Goal: Download file/media

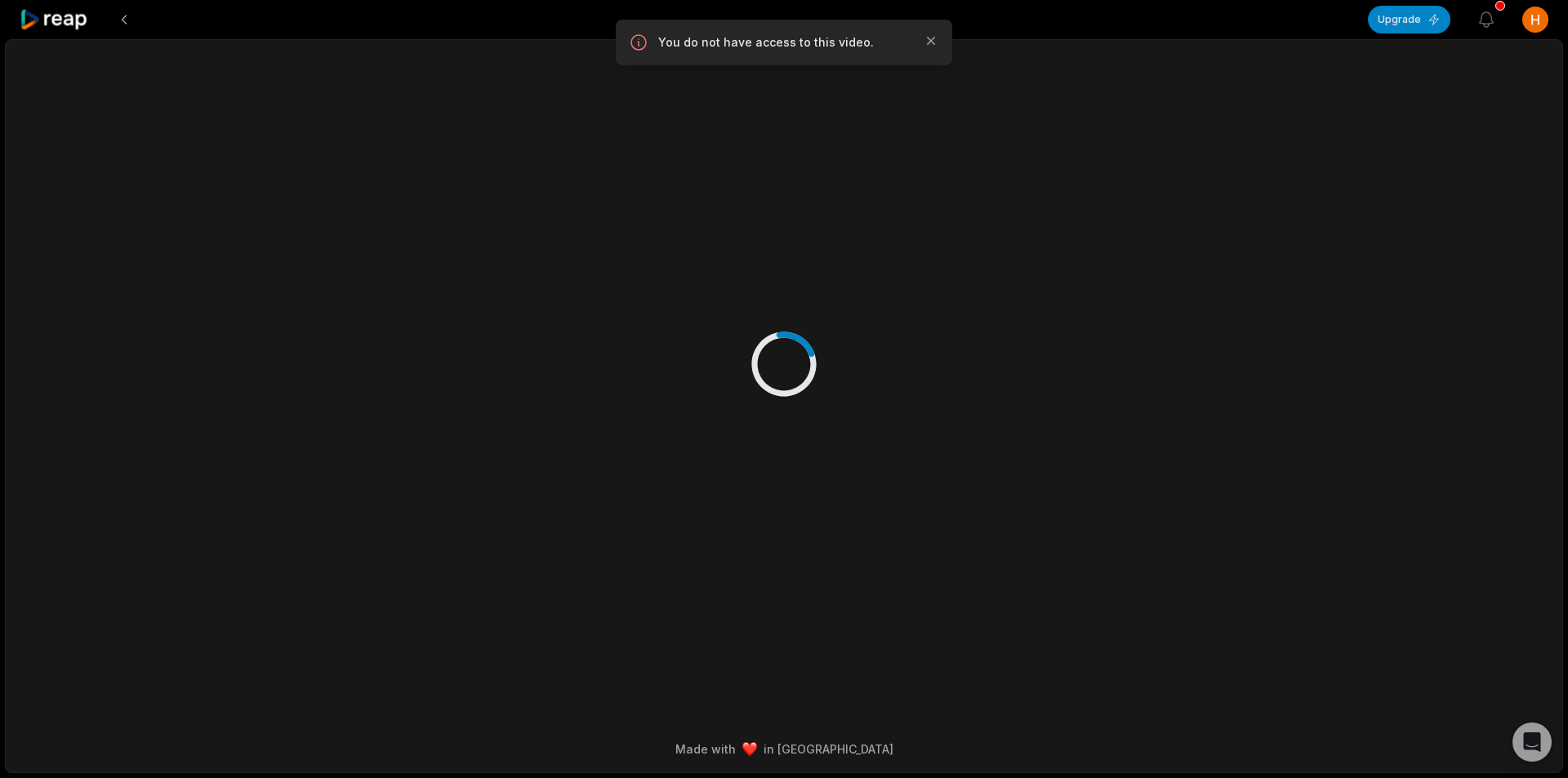
click at [56, 22] on icon at bounding box center [54, 19] width 69 height 22
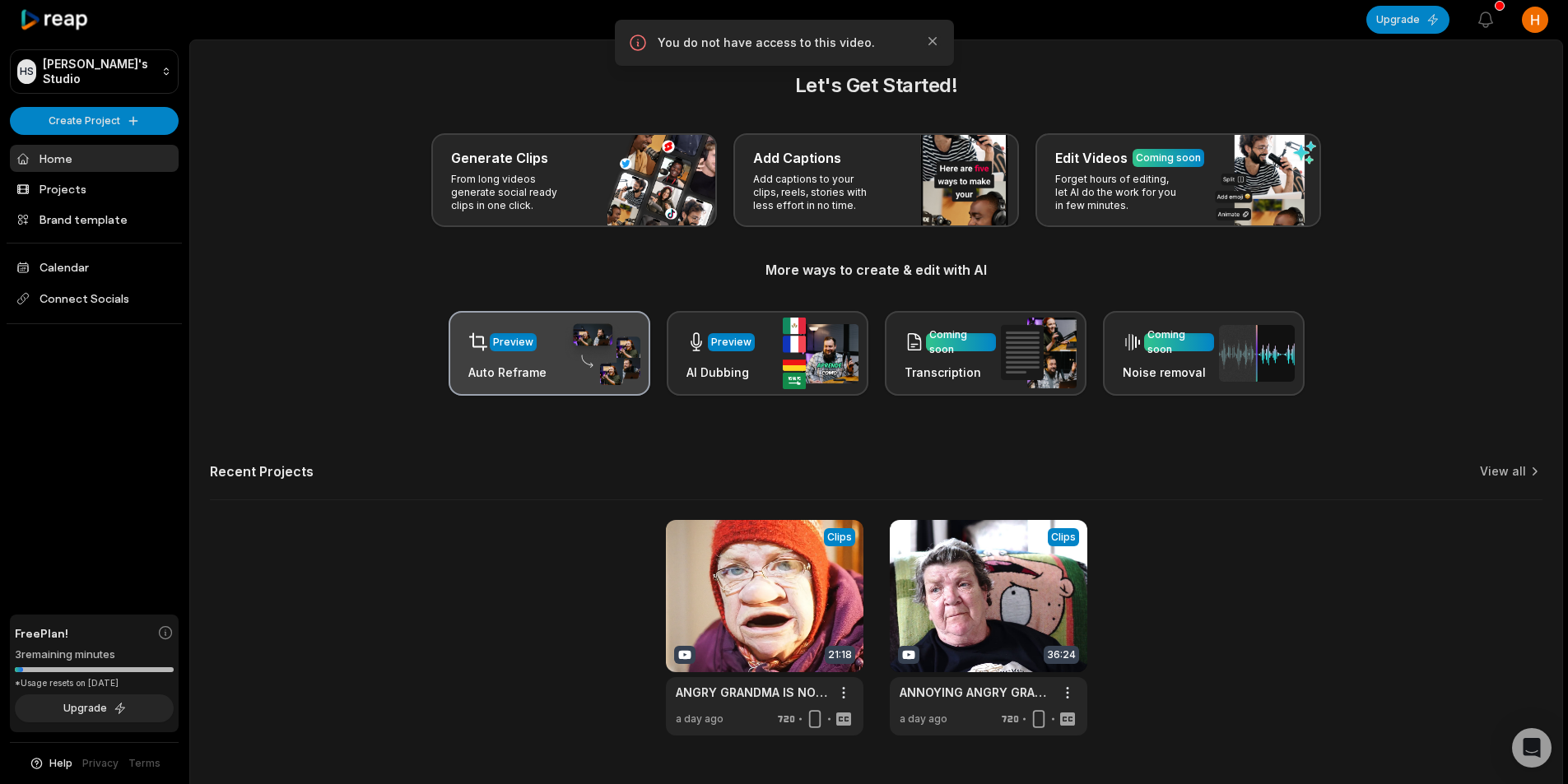
scroll to position [37, 0]
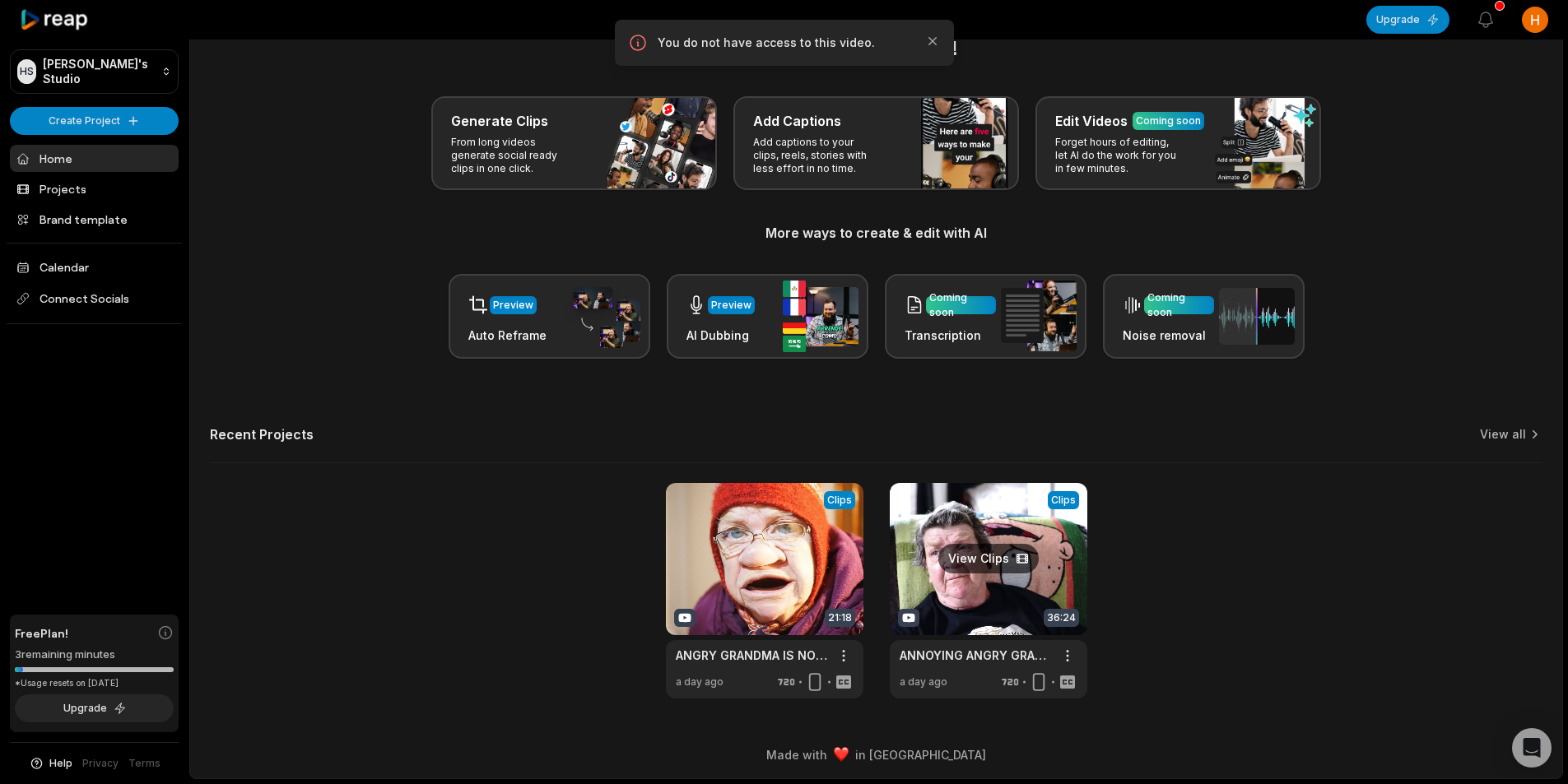
click at [976, 584] on link at bounding box center [988, 590] width 198 height 215
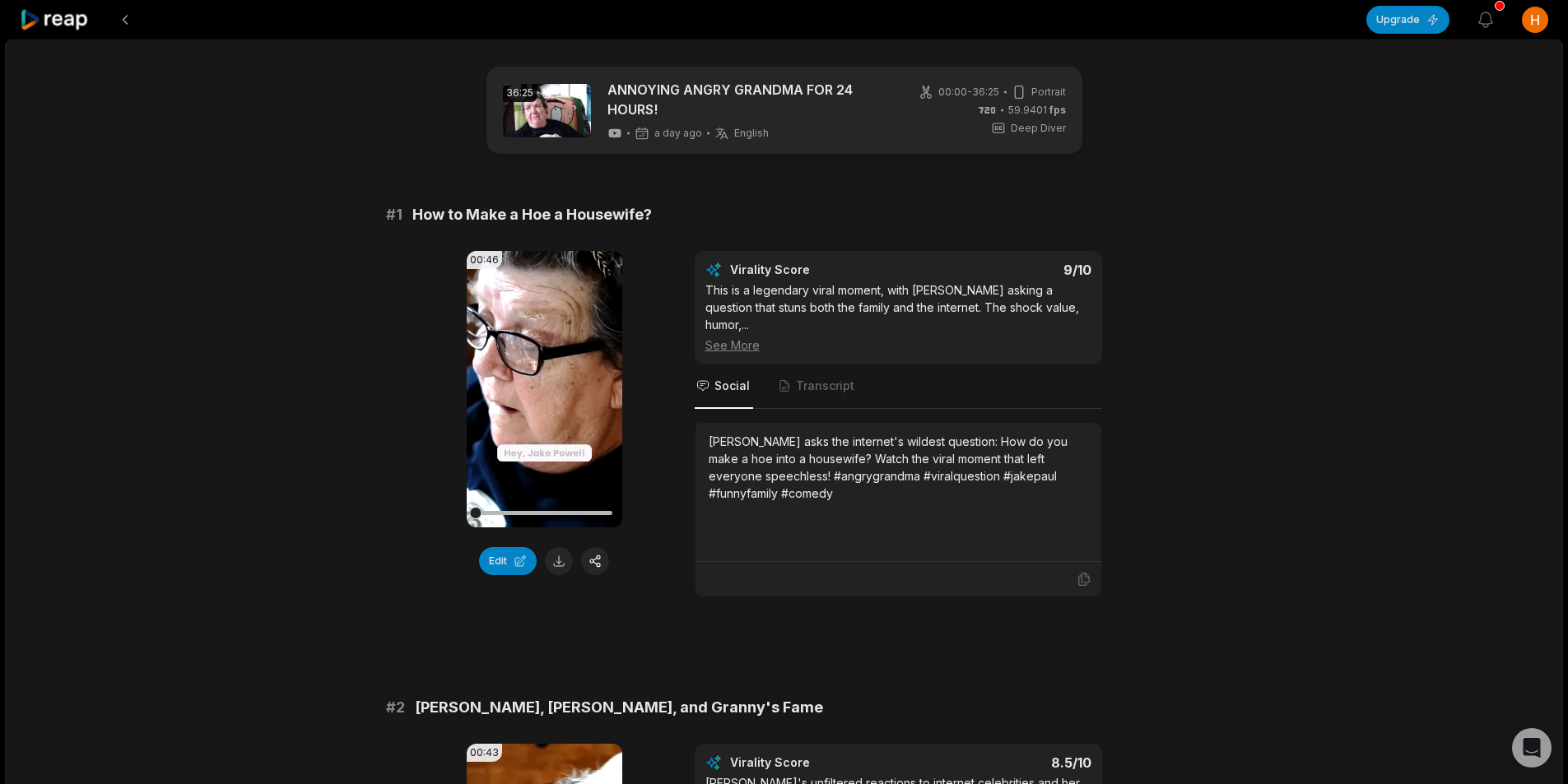
scroll to position [164, 0]
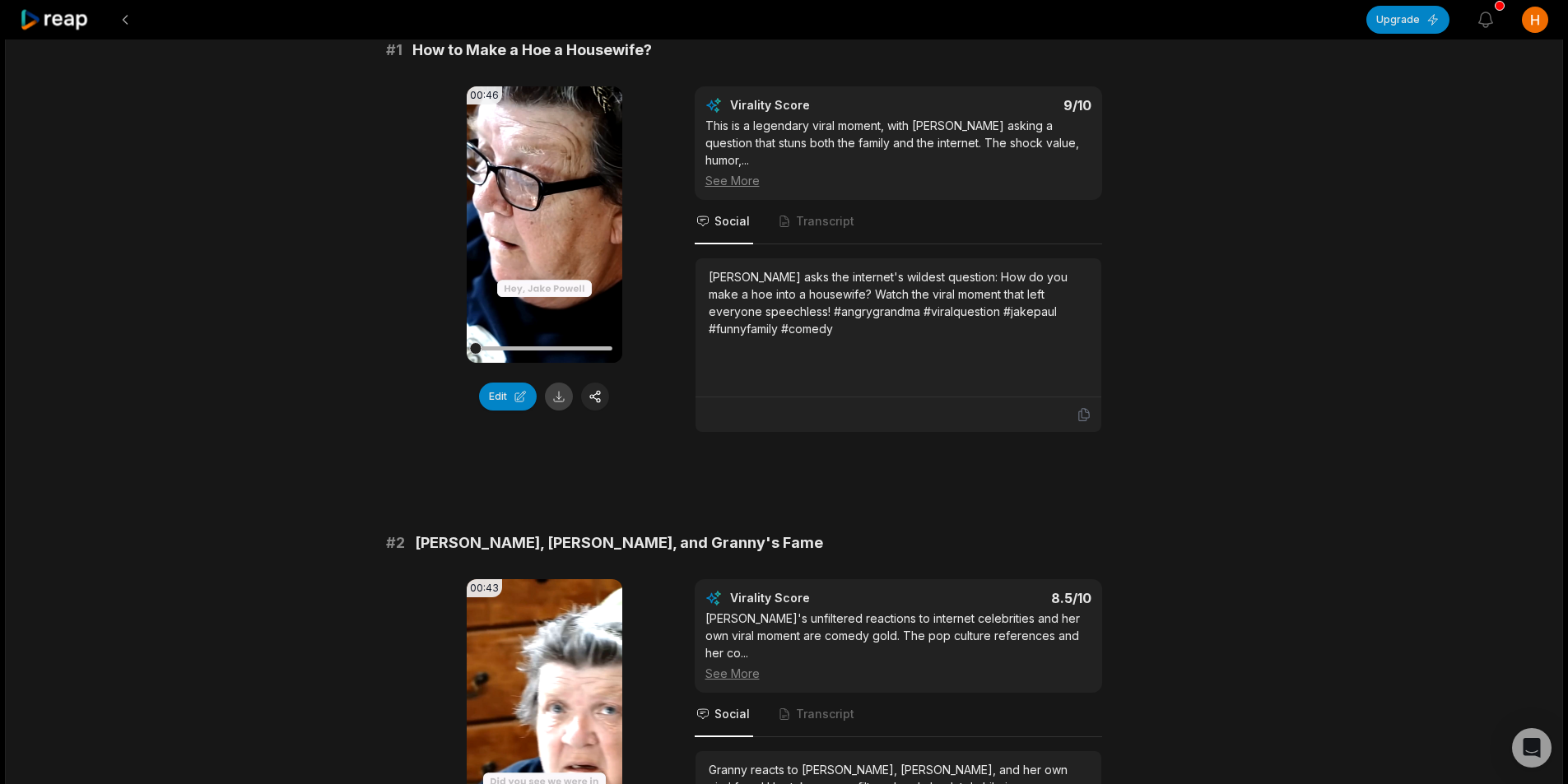
click at [558, 395] on button at bounding box center [558, 396] width 28 height 28
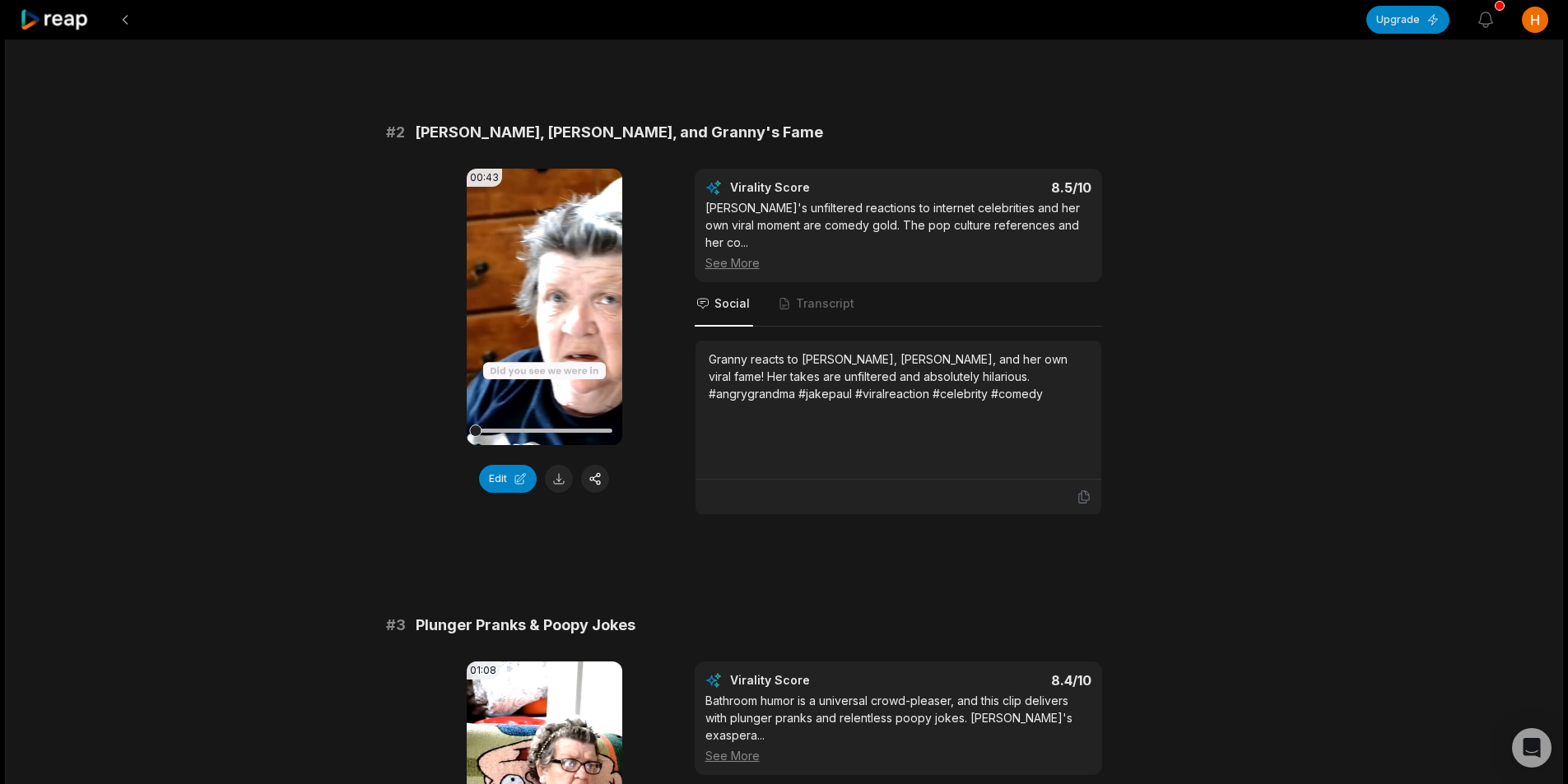
scroll to position [576, 0]
click at [559, 465] on button at bounding box center [558, 477] width 28 height 28
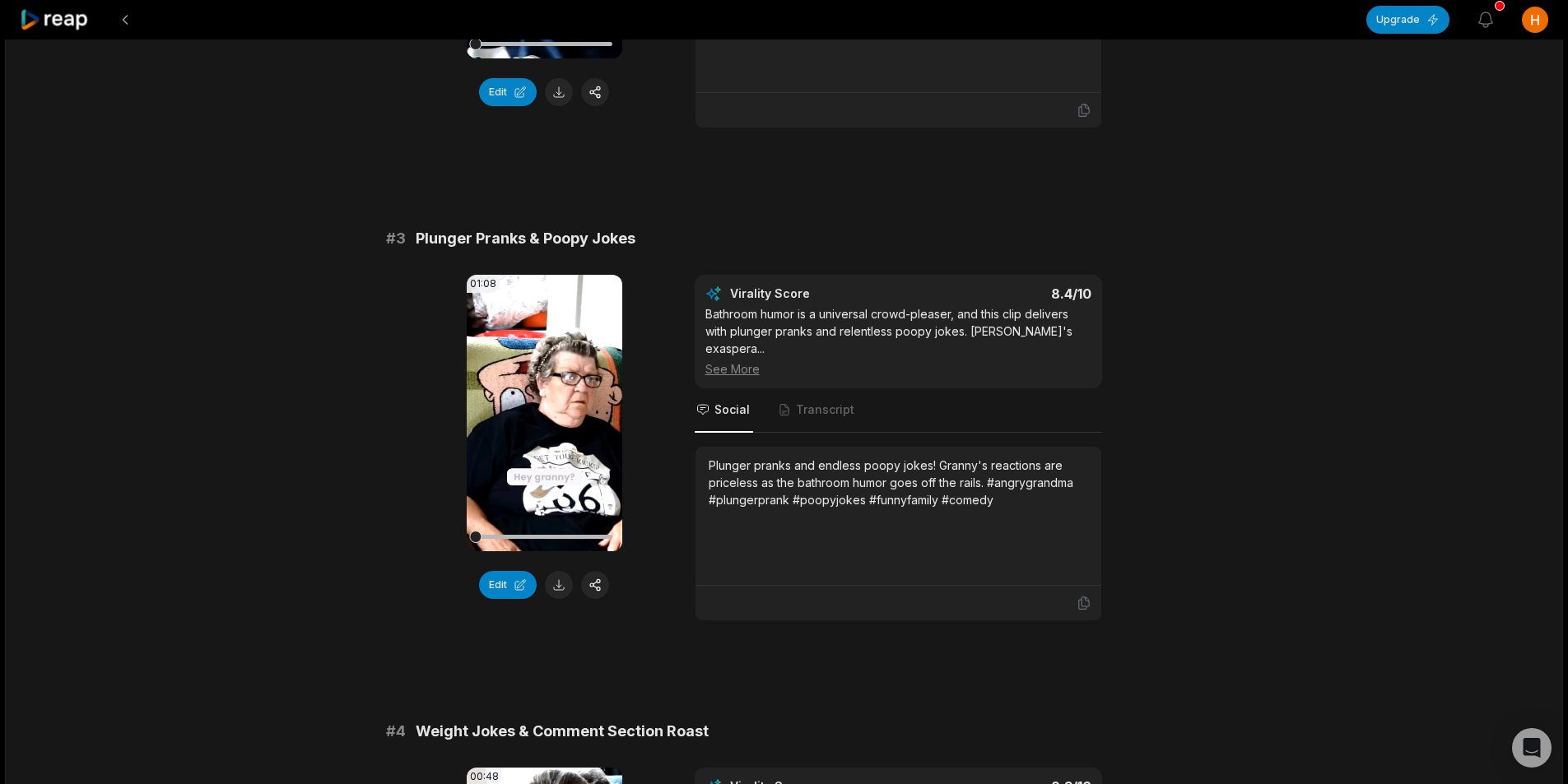
scroll to position [1070, 0]
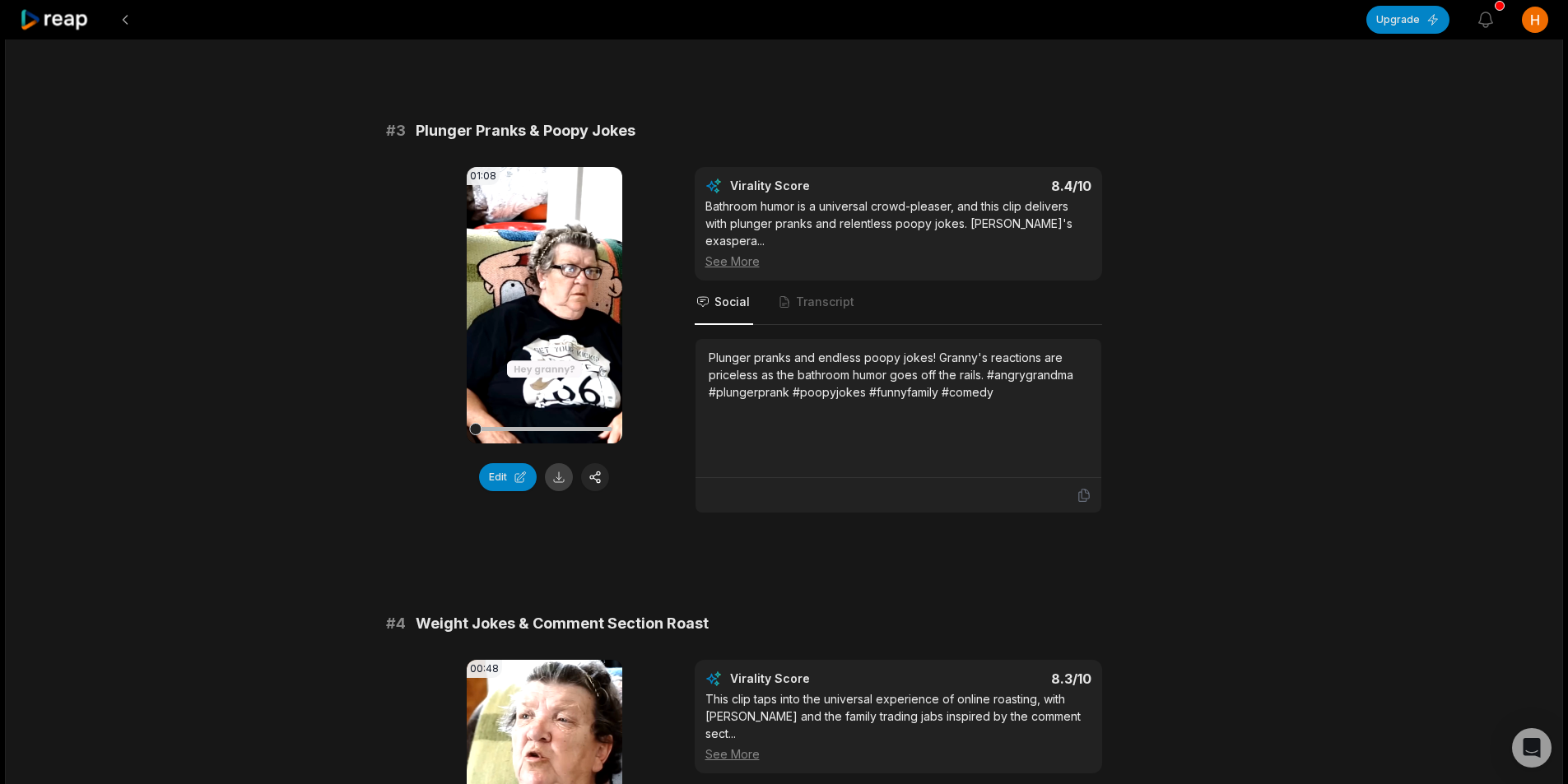
click at [564, 463] on button at bounding box center [558, 476] width 28 height 28
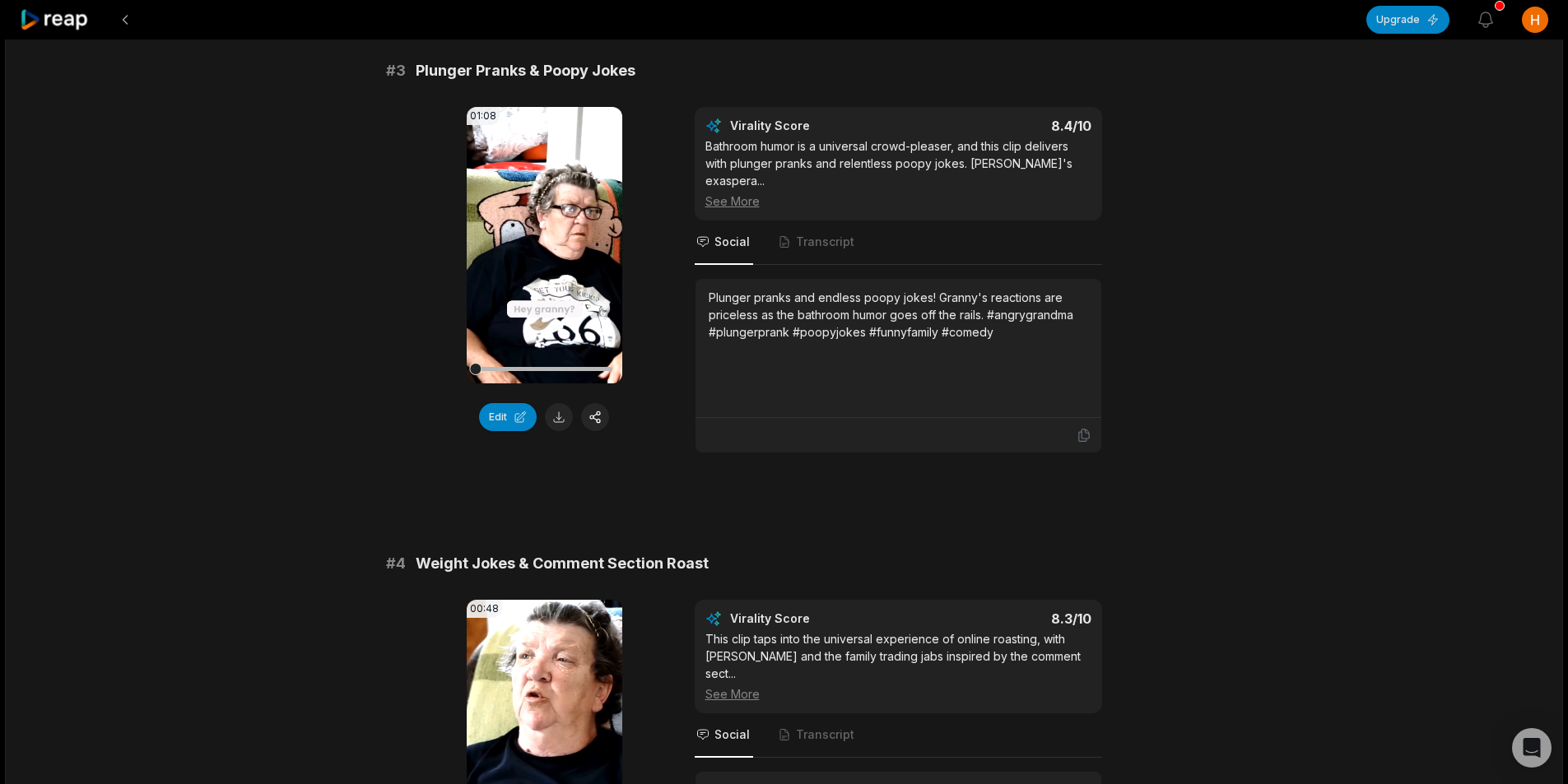
scroll to position [1399, 0]
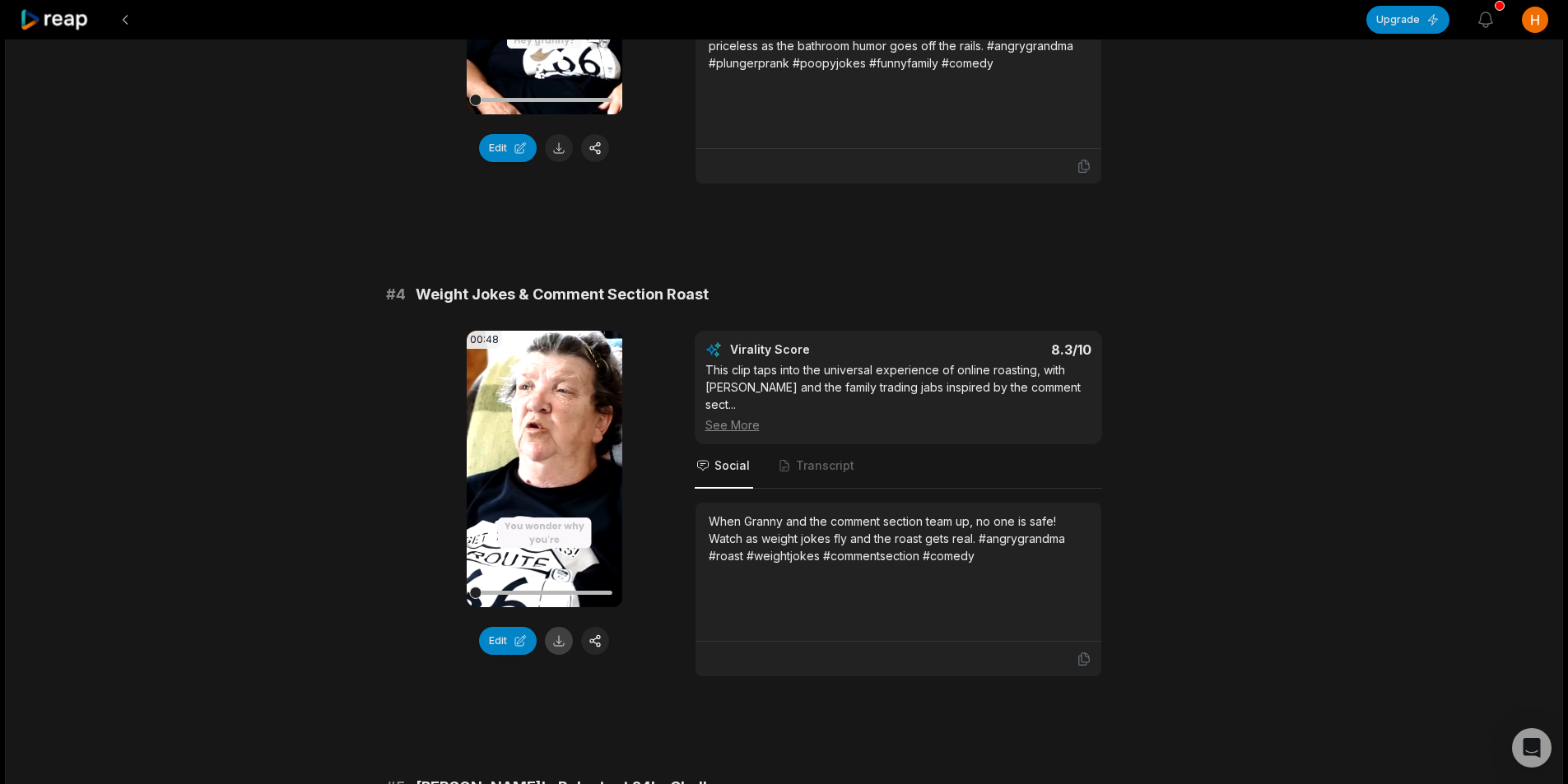
click at [558, 627] on button at bounding box center [558, 641] width 28 height 28
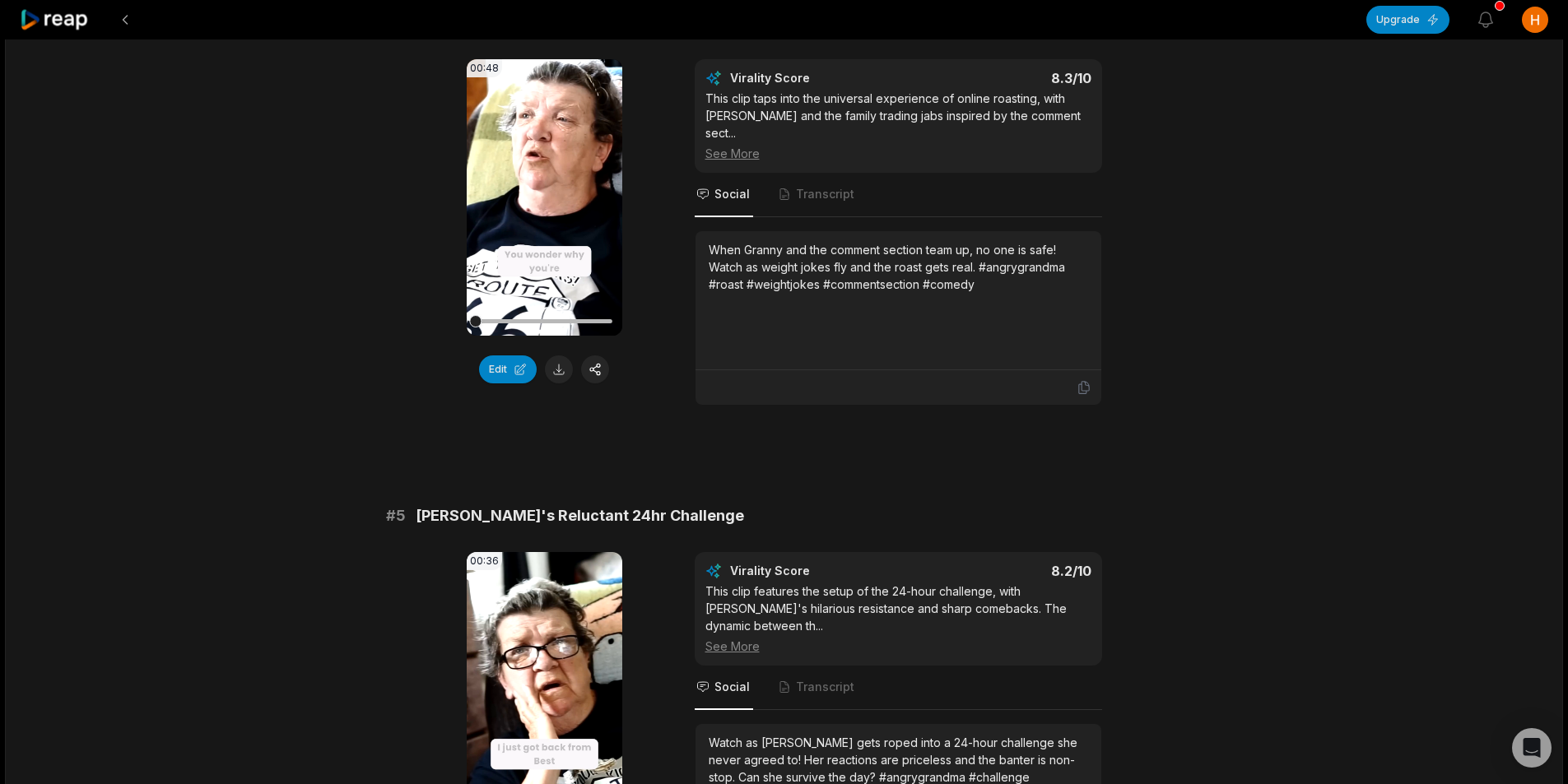
scroll to position [1810, 0]
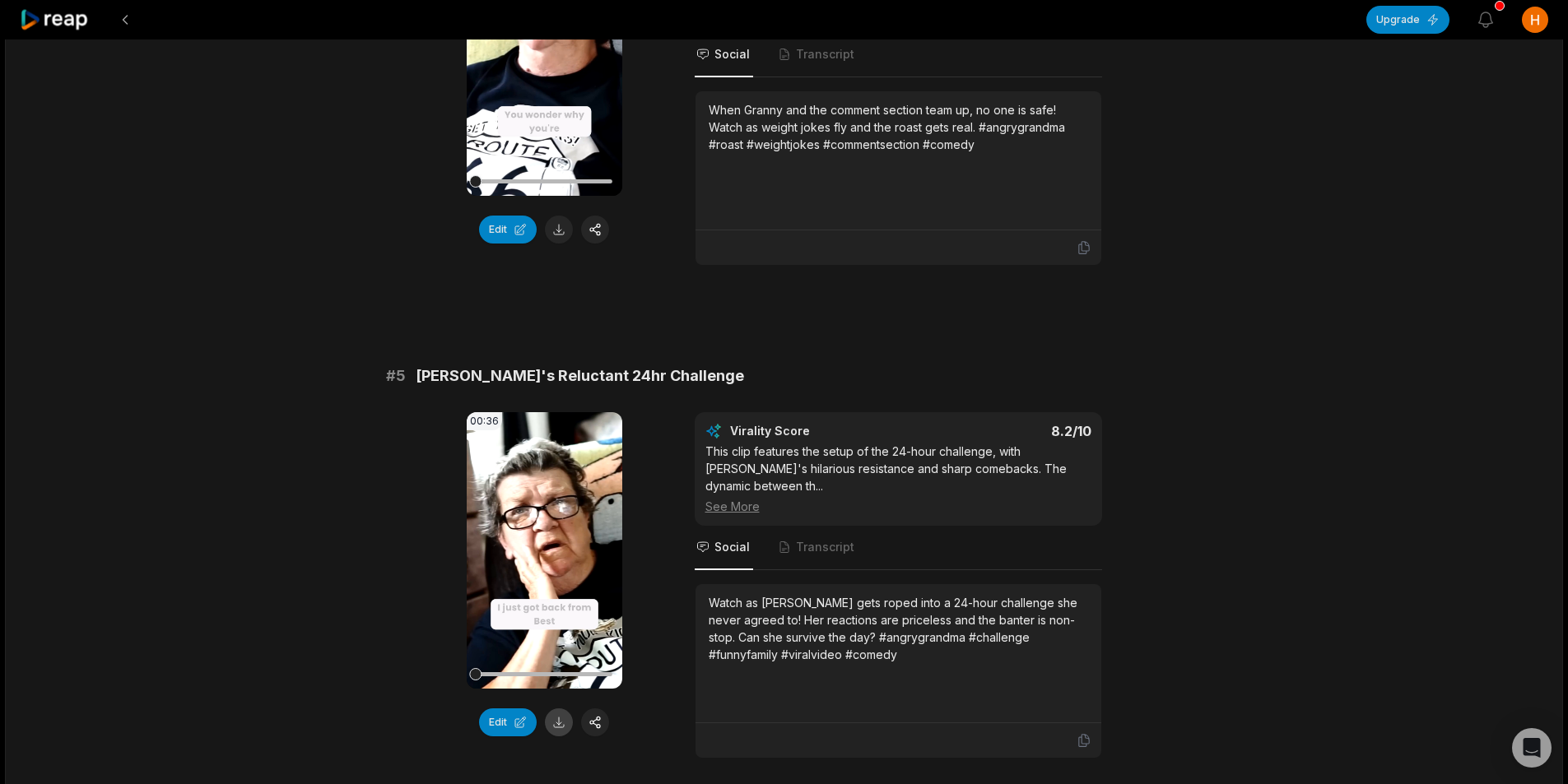
click at [564, 708] on button at bounding box center [558, 722] width 28 height 28
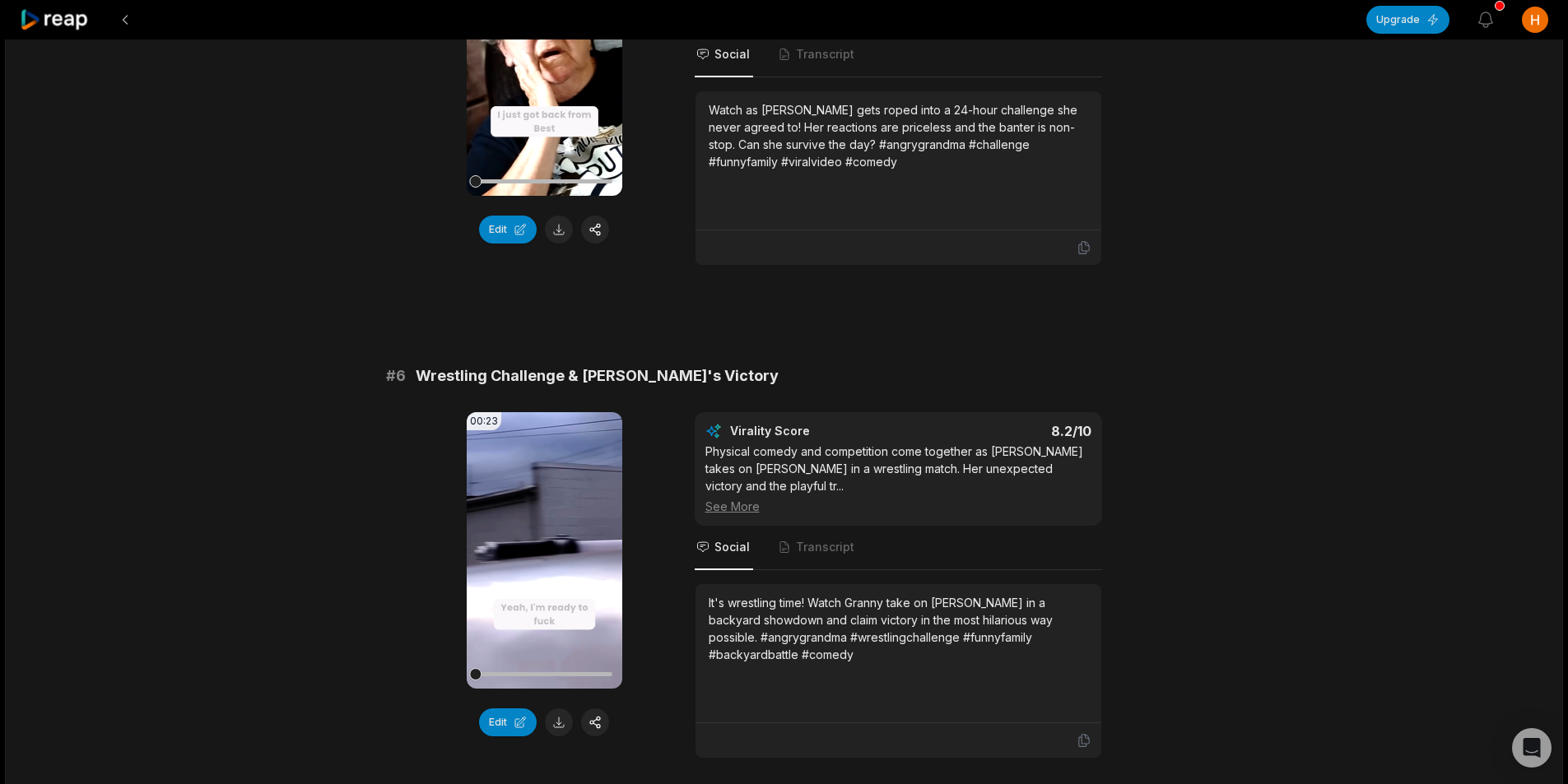
scroll to position [2304, 0]
click at [564, 707] on button at bounding box center [558, 721] width 28 height 28
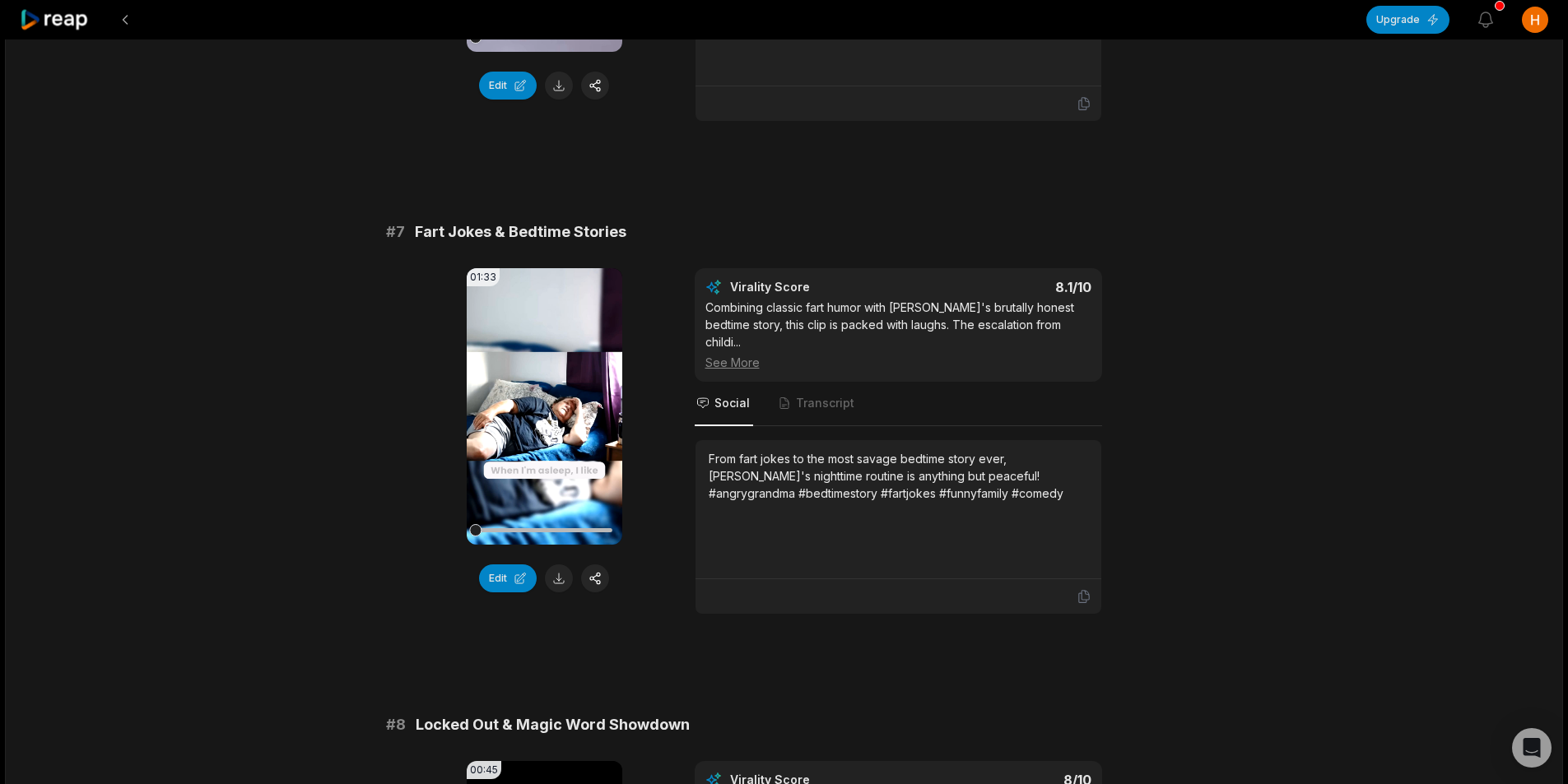
scroll to position [2962, 0]
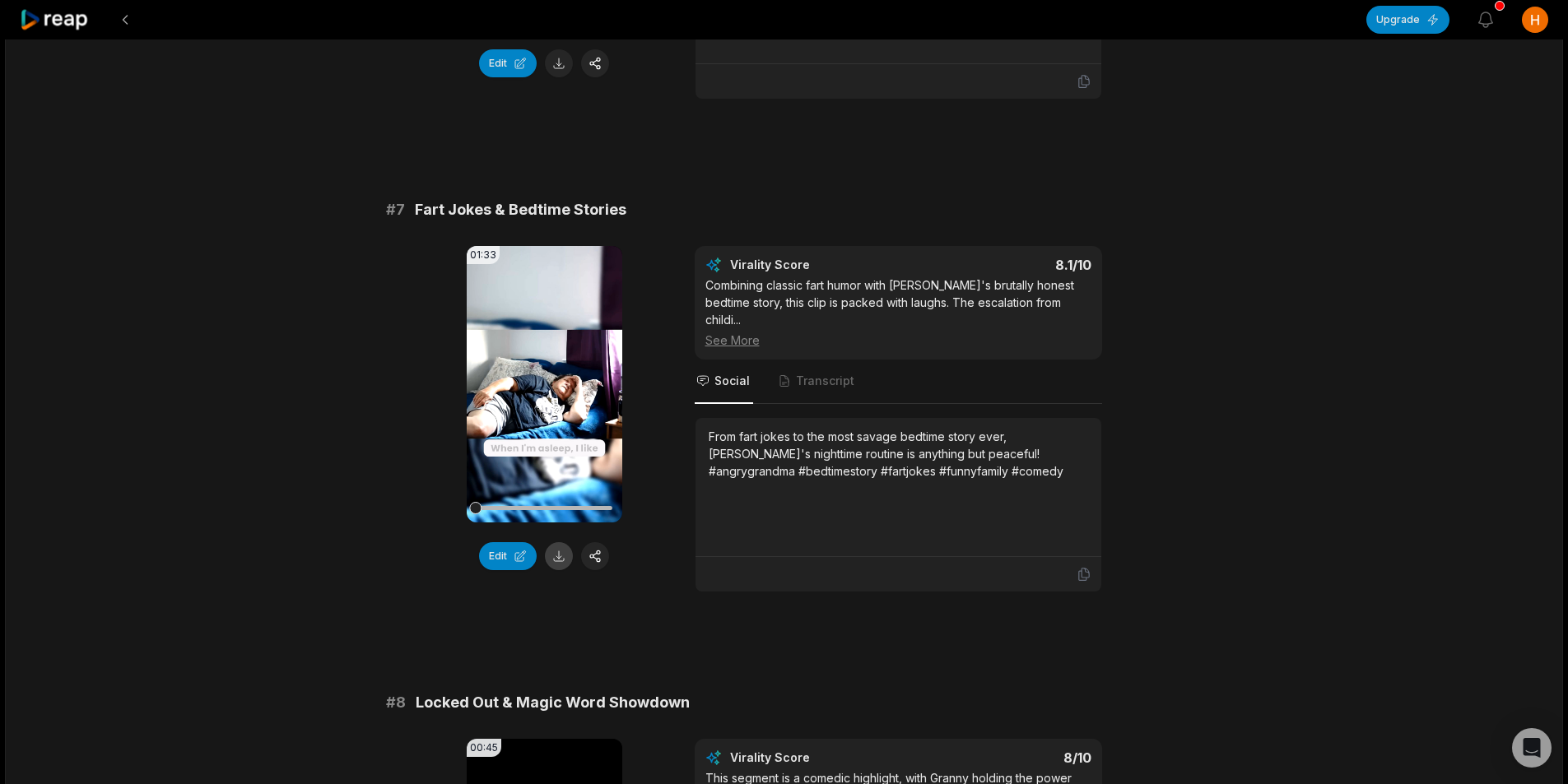
click at [556, 542] on button at bounding box center [558, 556] width 28 height 28
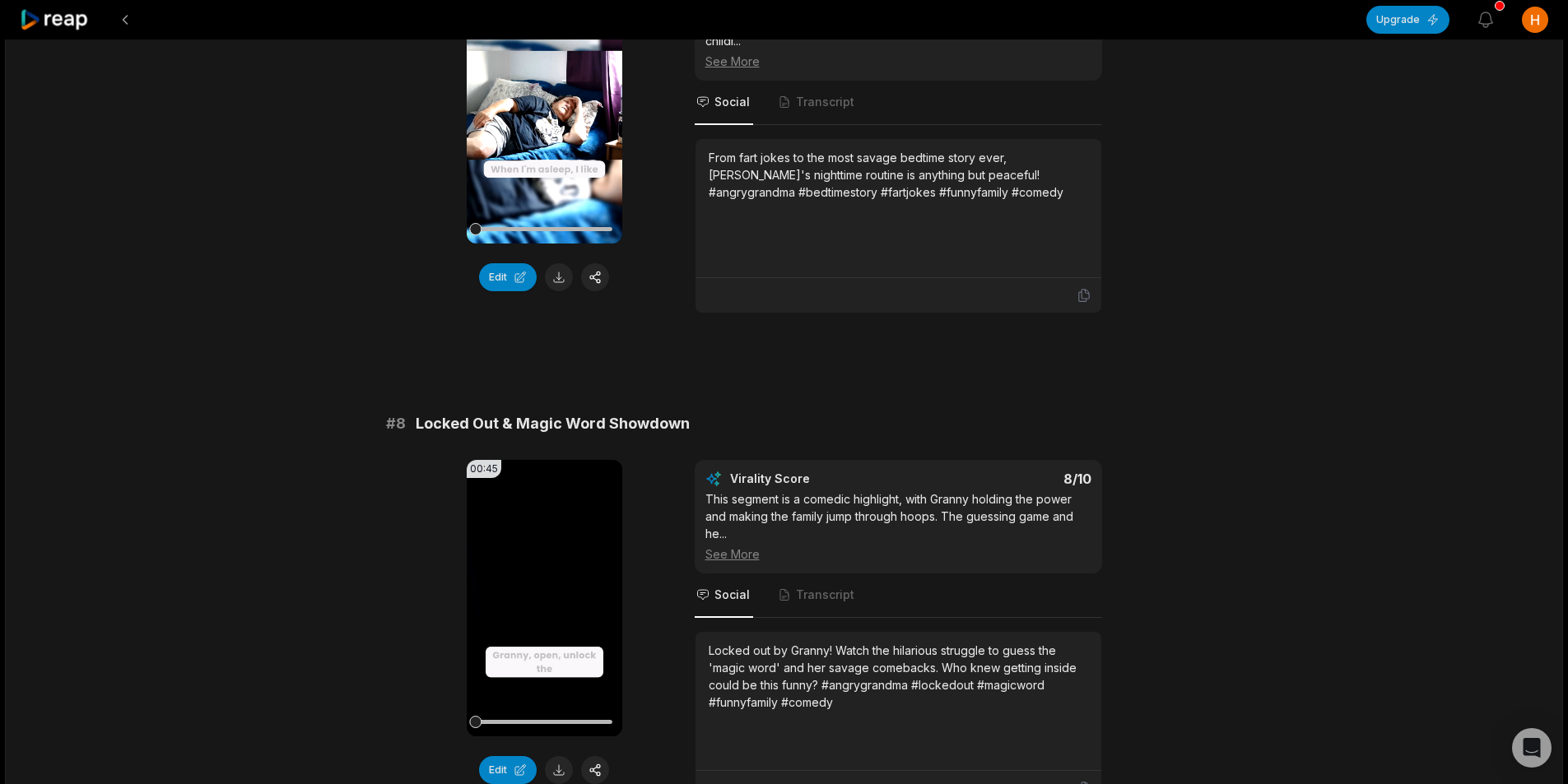
scroll to position [3291, 0]
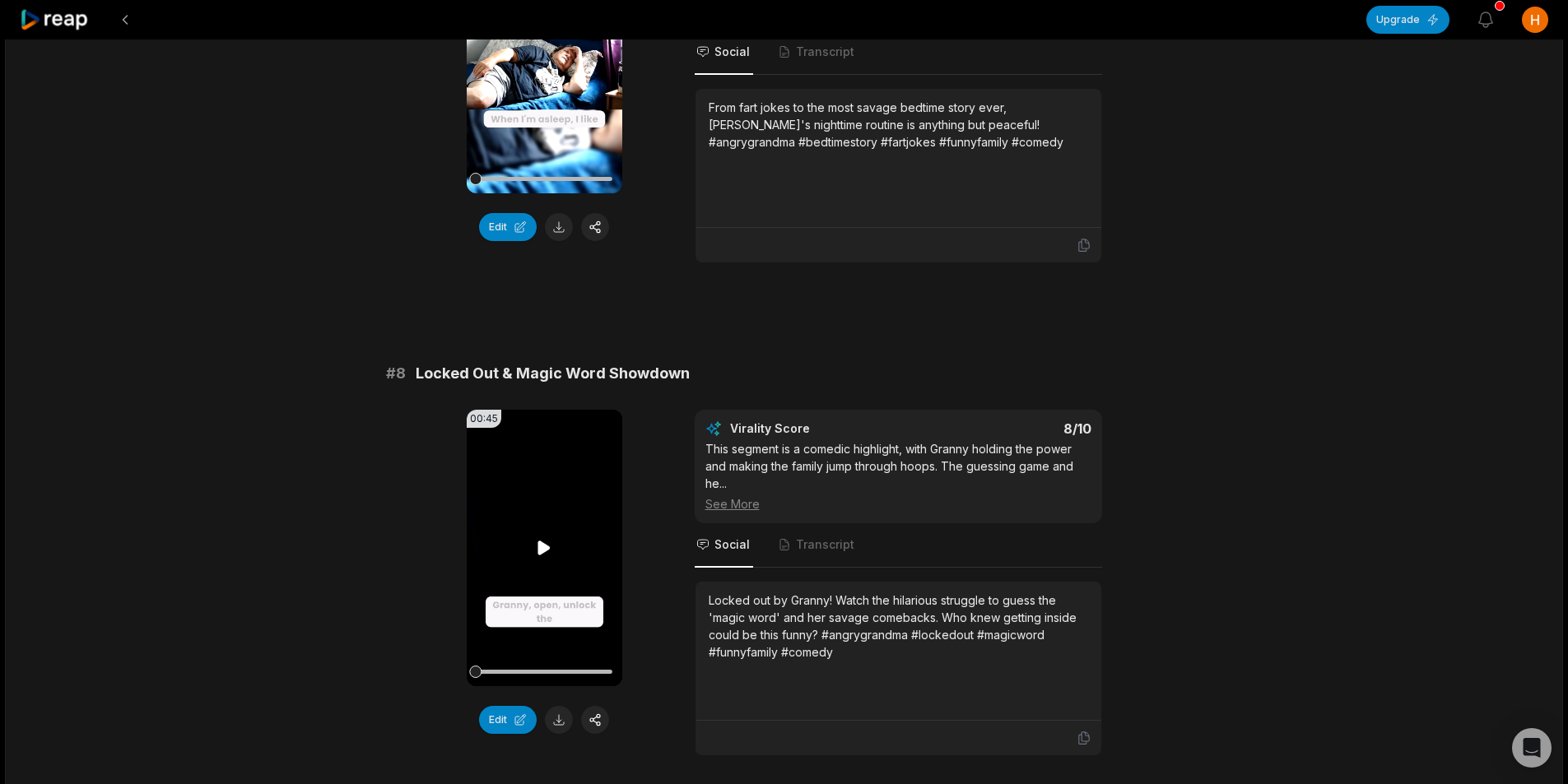
click at [543, 540] on icon at bounding box center [545, 547] width 13 height 14
click at [543, 538] on icon at bounding box center [544, 548] width 20 height 20
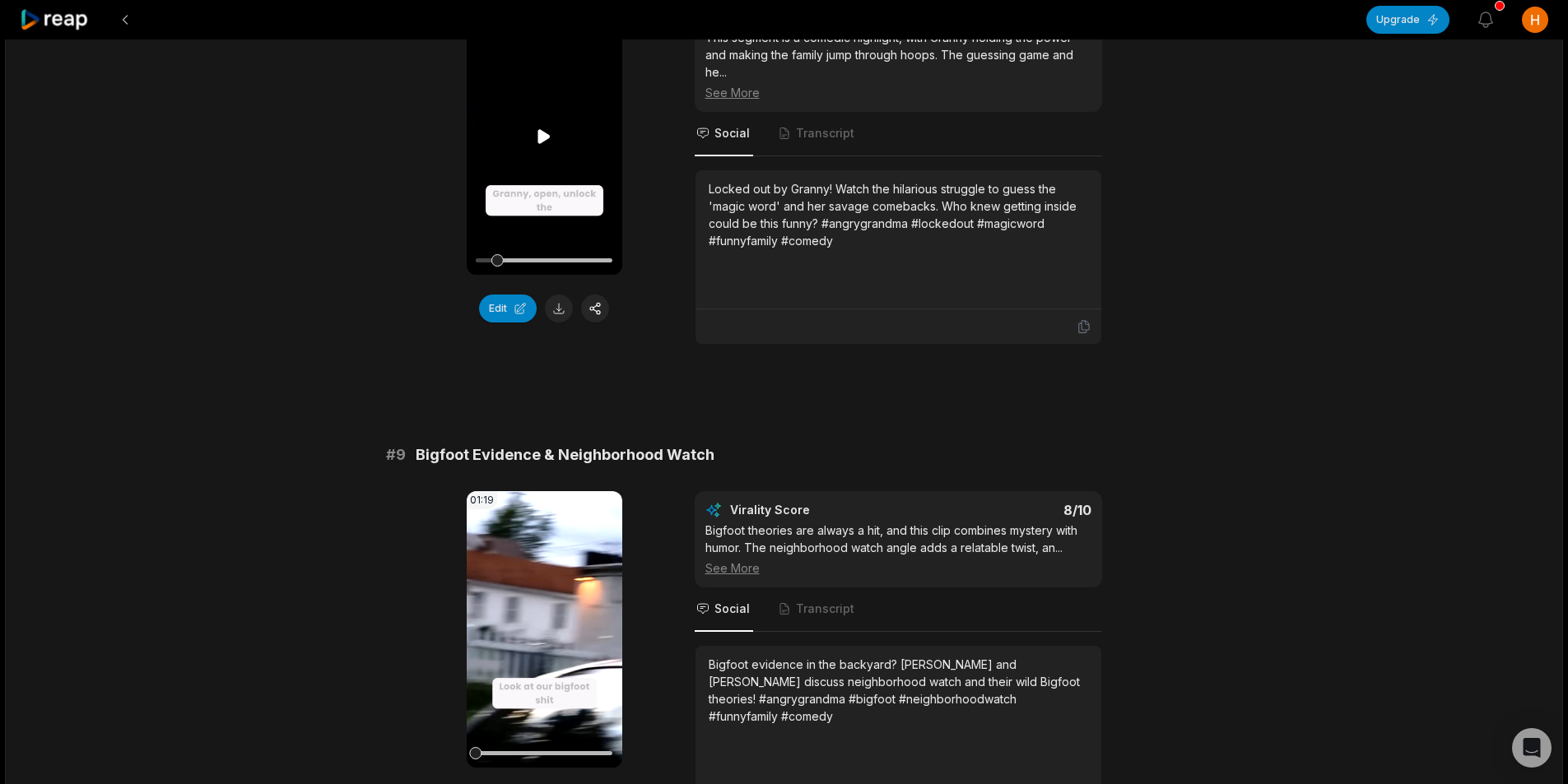
scroll to position [3784, 0]
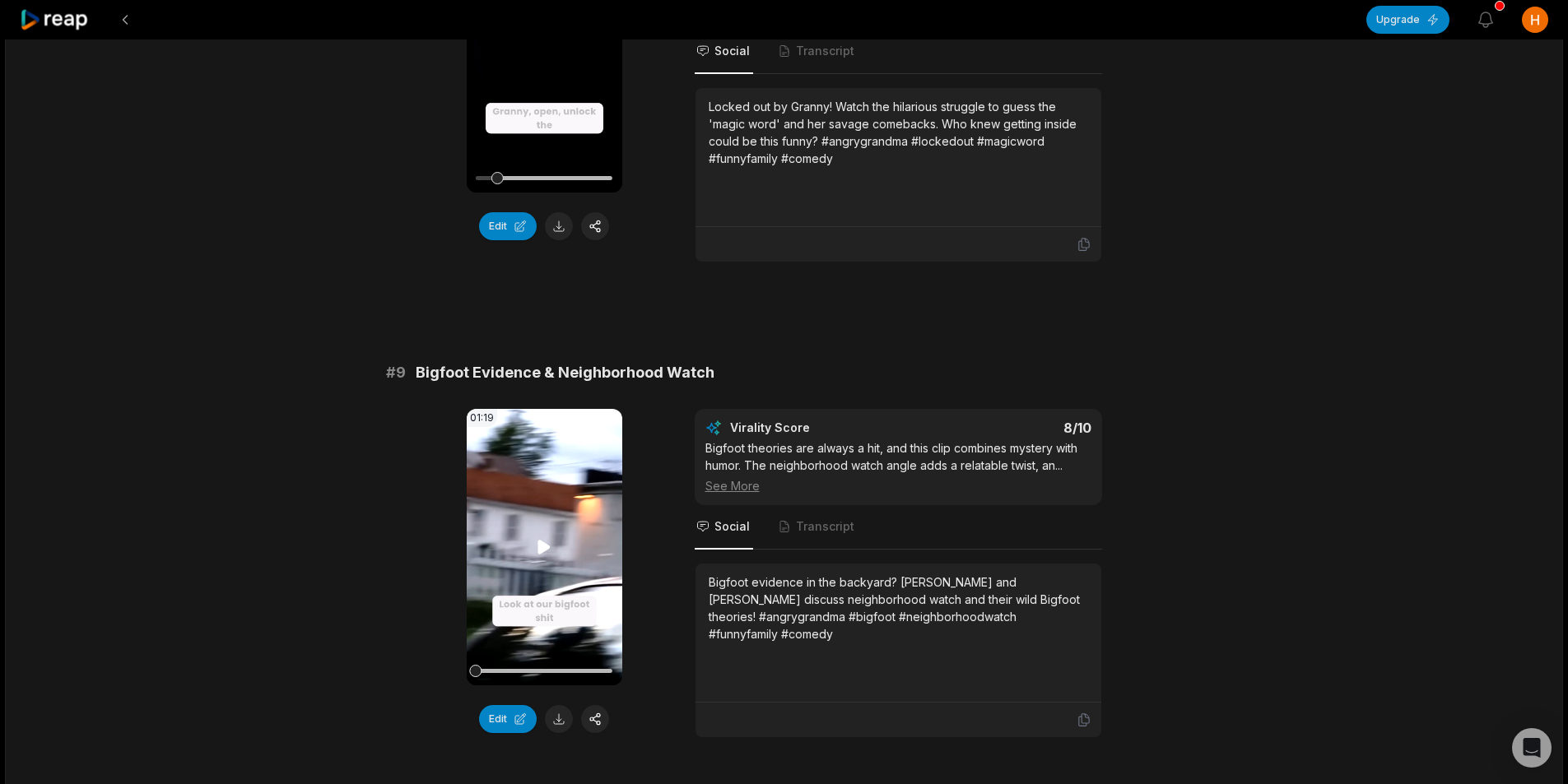
click at [545, 452] on video "Your browser does not support mp4 format." at bounding box center [545, 546] width 155 height 276
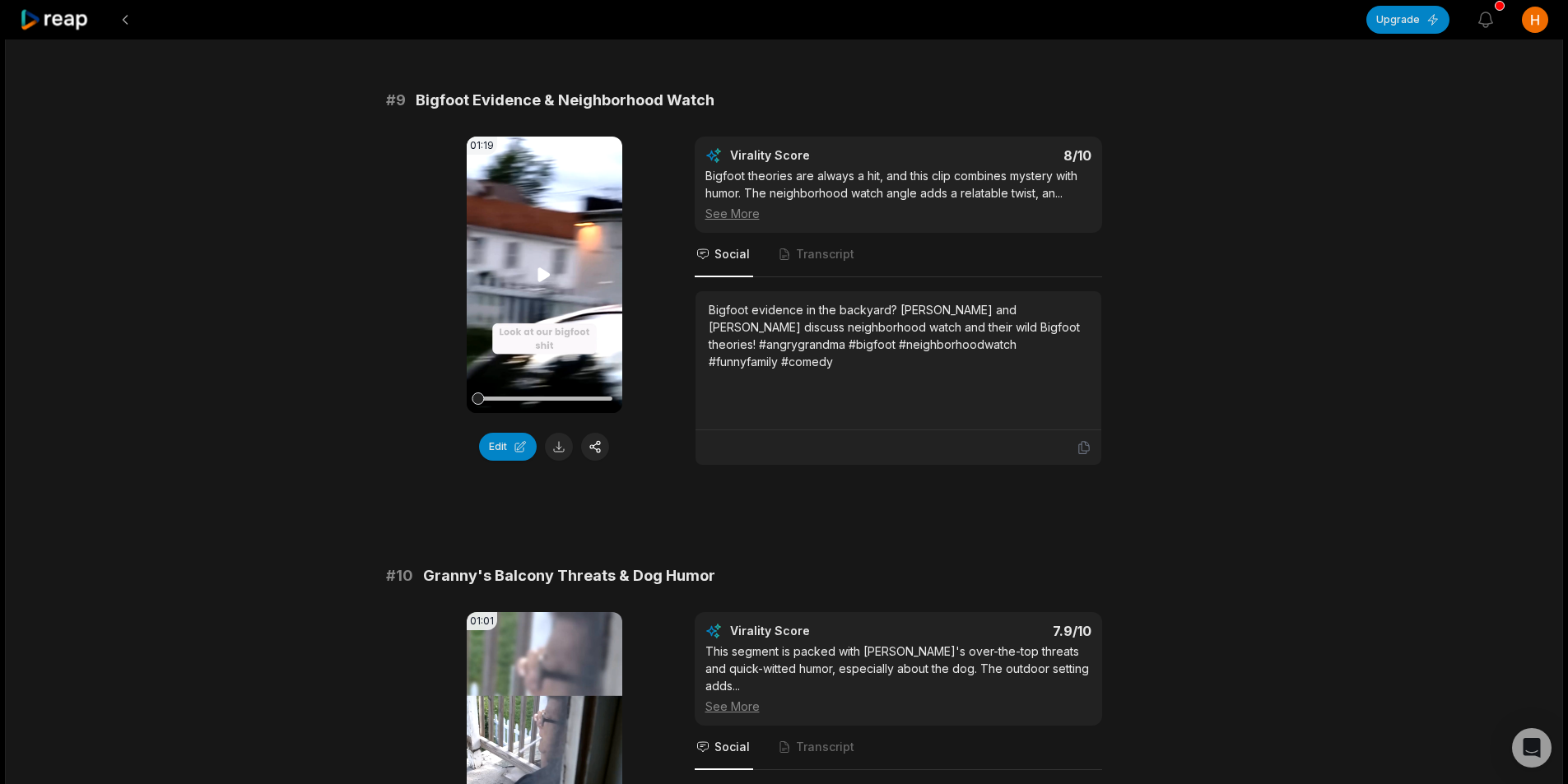
scroll to position [4114, 0]
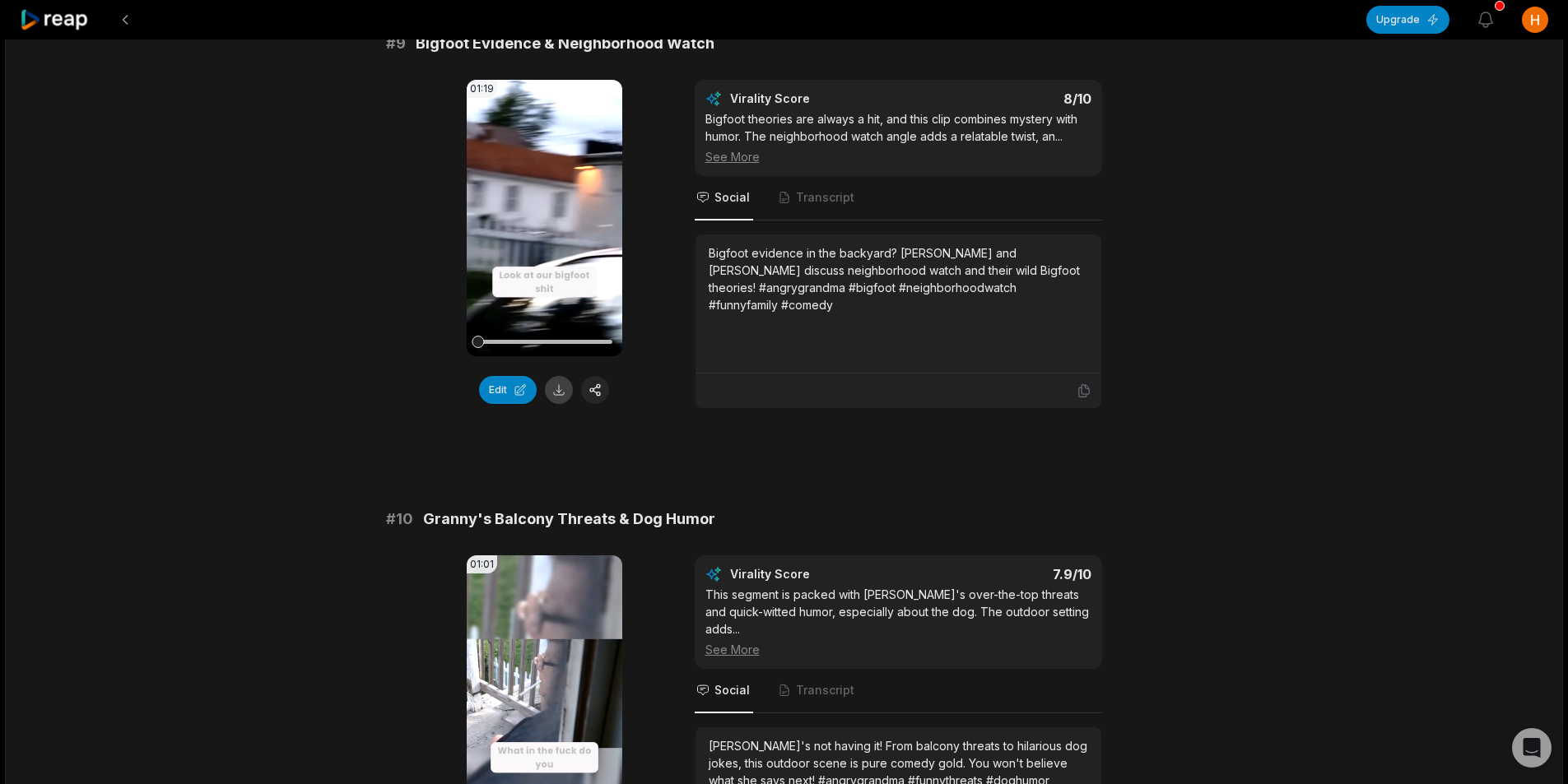
click at [560, 376] on button at bounding box center [558, 390] width 28 height 28
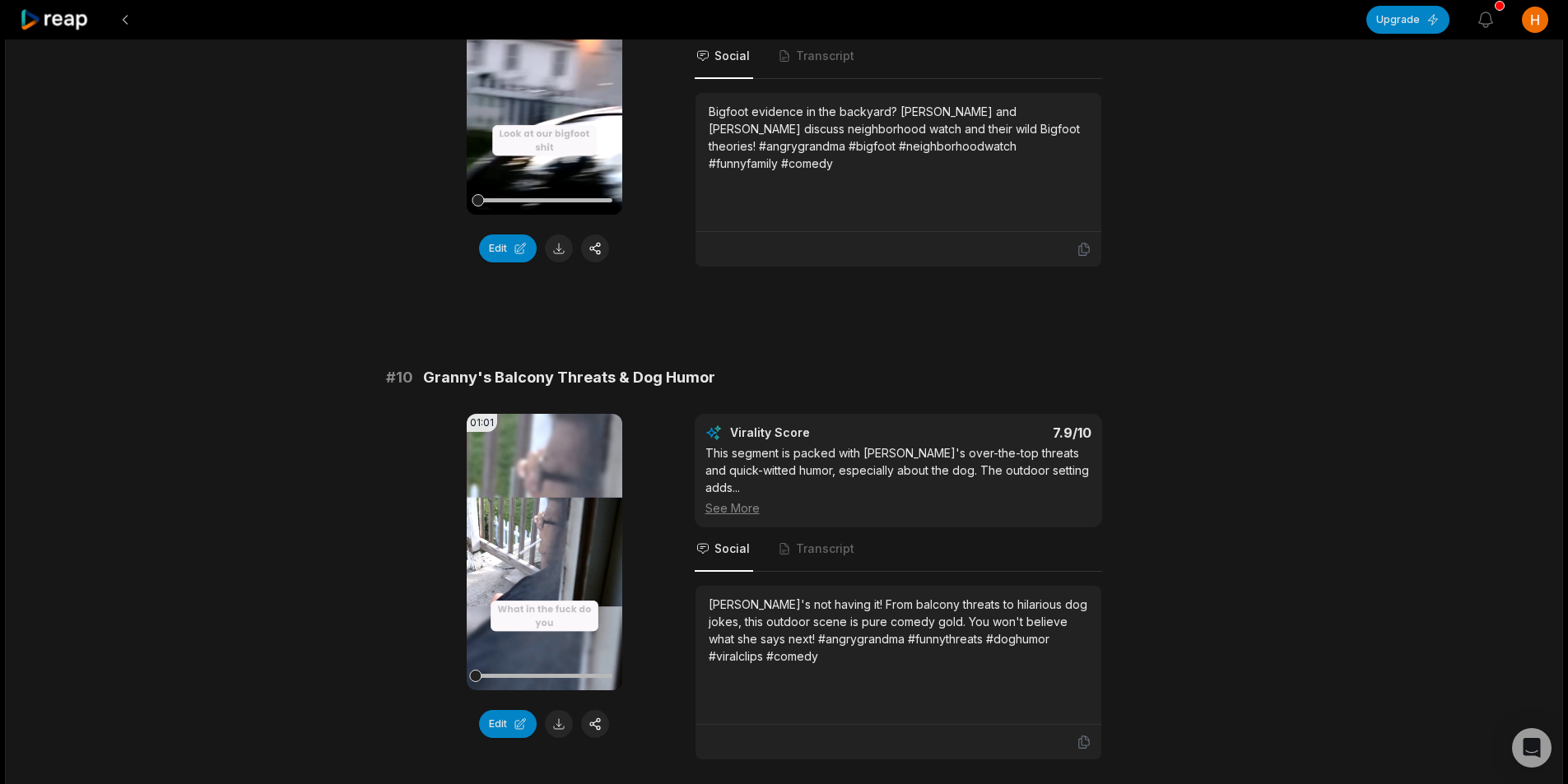
scroll to position [4257, 0]
click at [560, 708] on button at bounding box center [558, 722] width 28 height 28
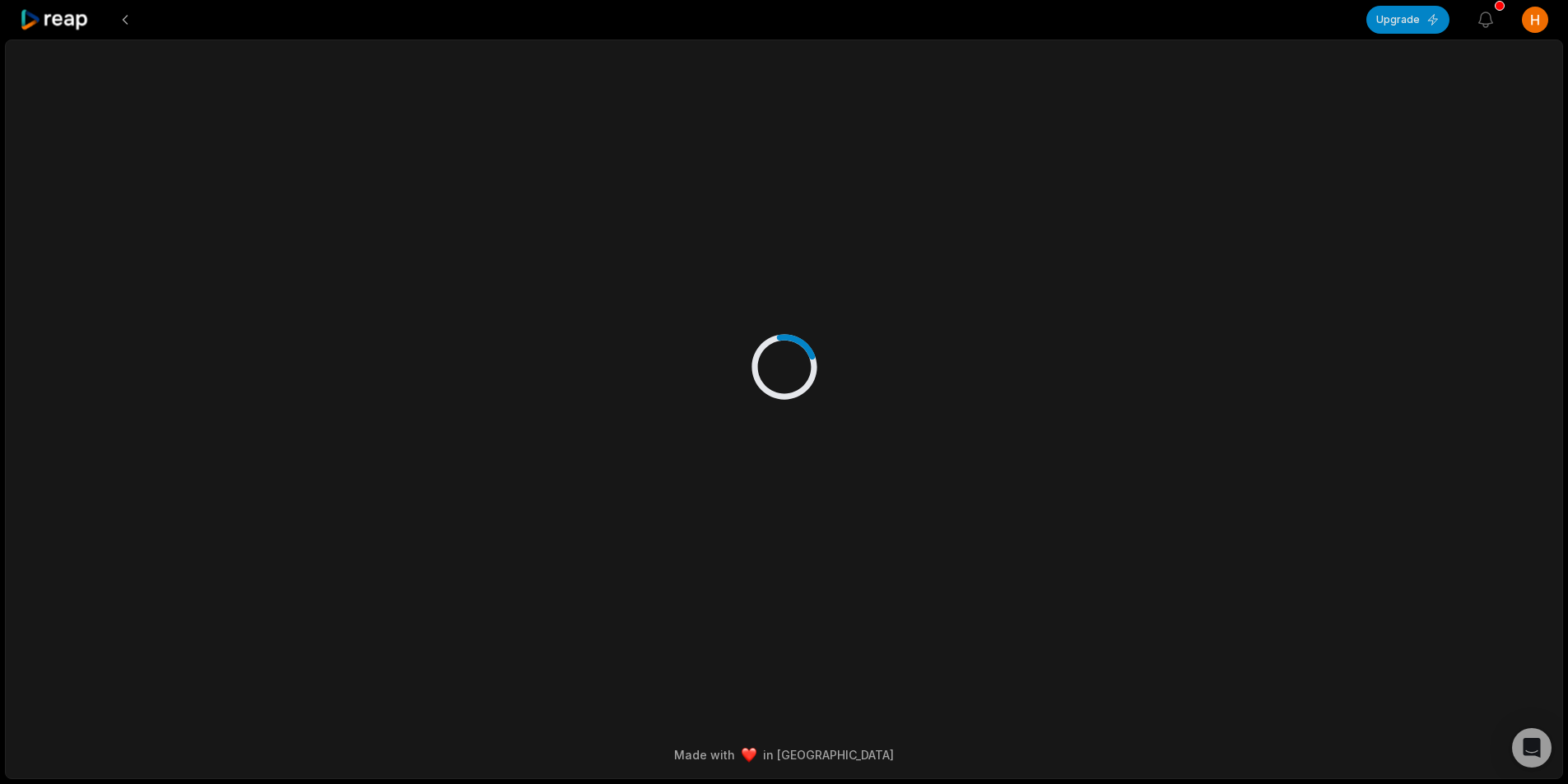
scroll to position [0, 0]
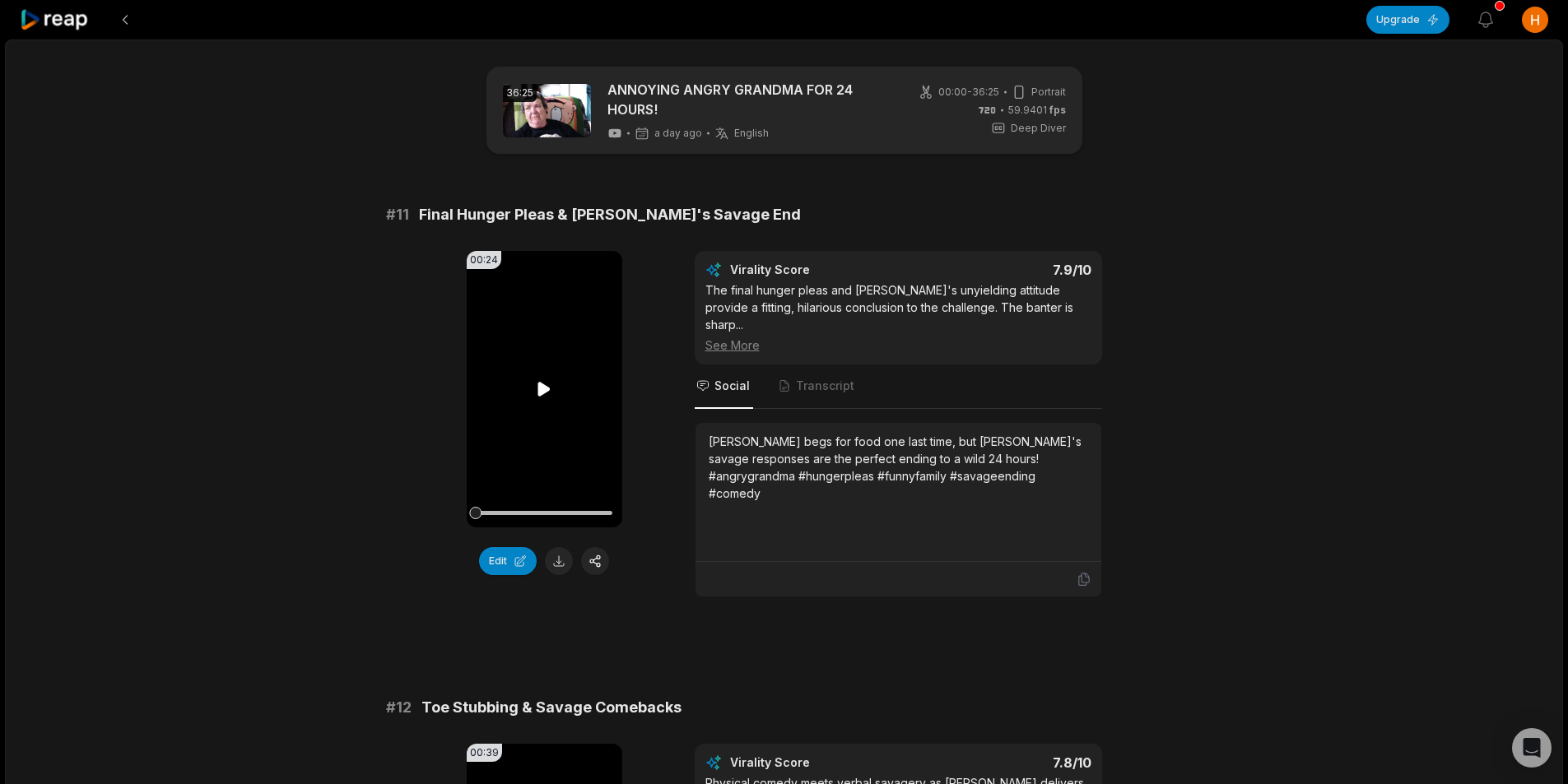
click at [545, 390] on icon at bounding box center [545, 389] width 13 height 14
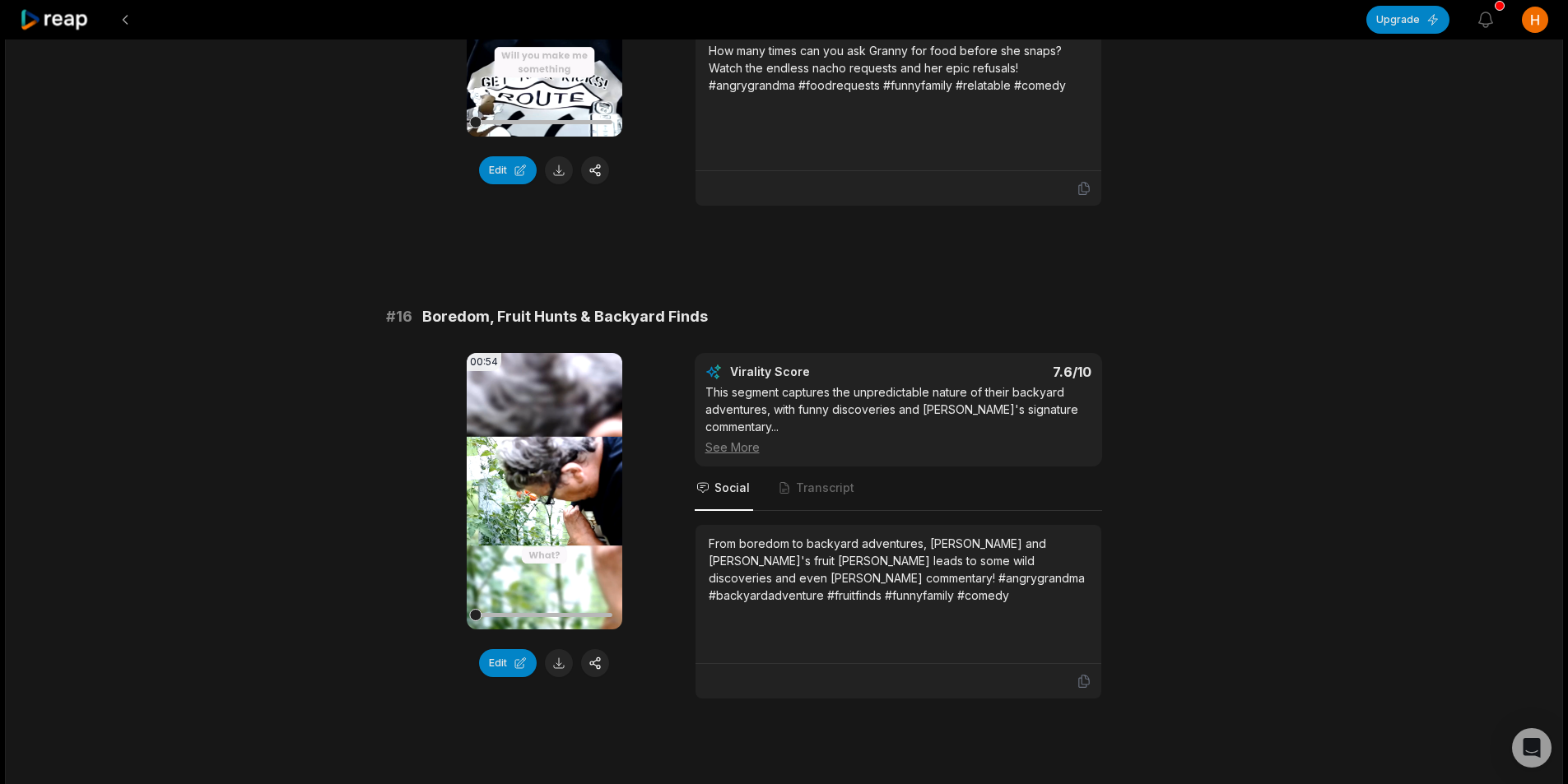
scroll to position [2386, 0]
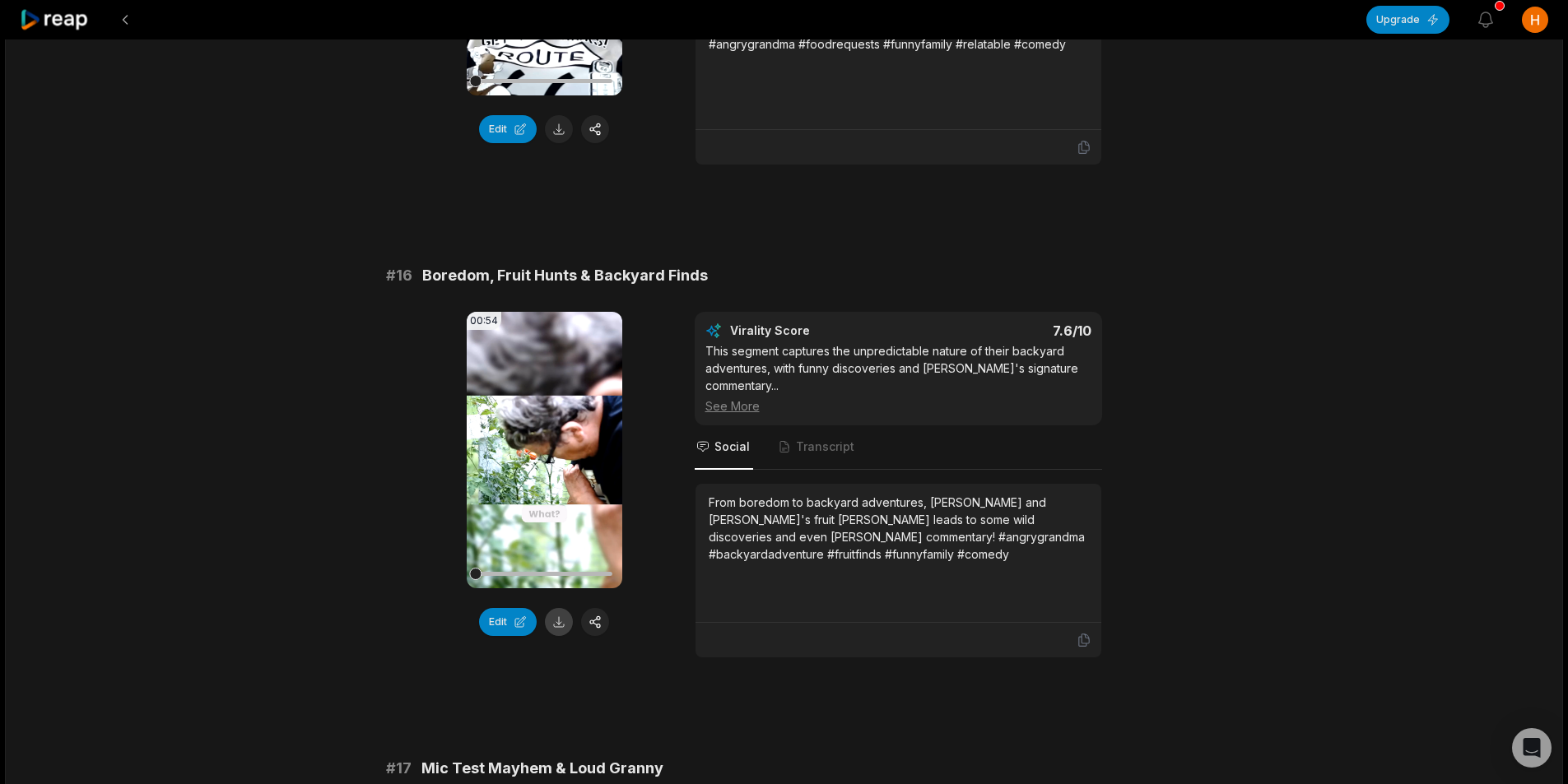
click at [558, 608] on button at bounding box center [558, 622] width 28 height 28
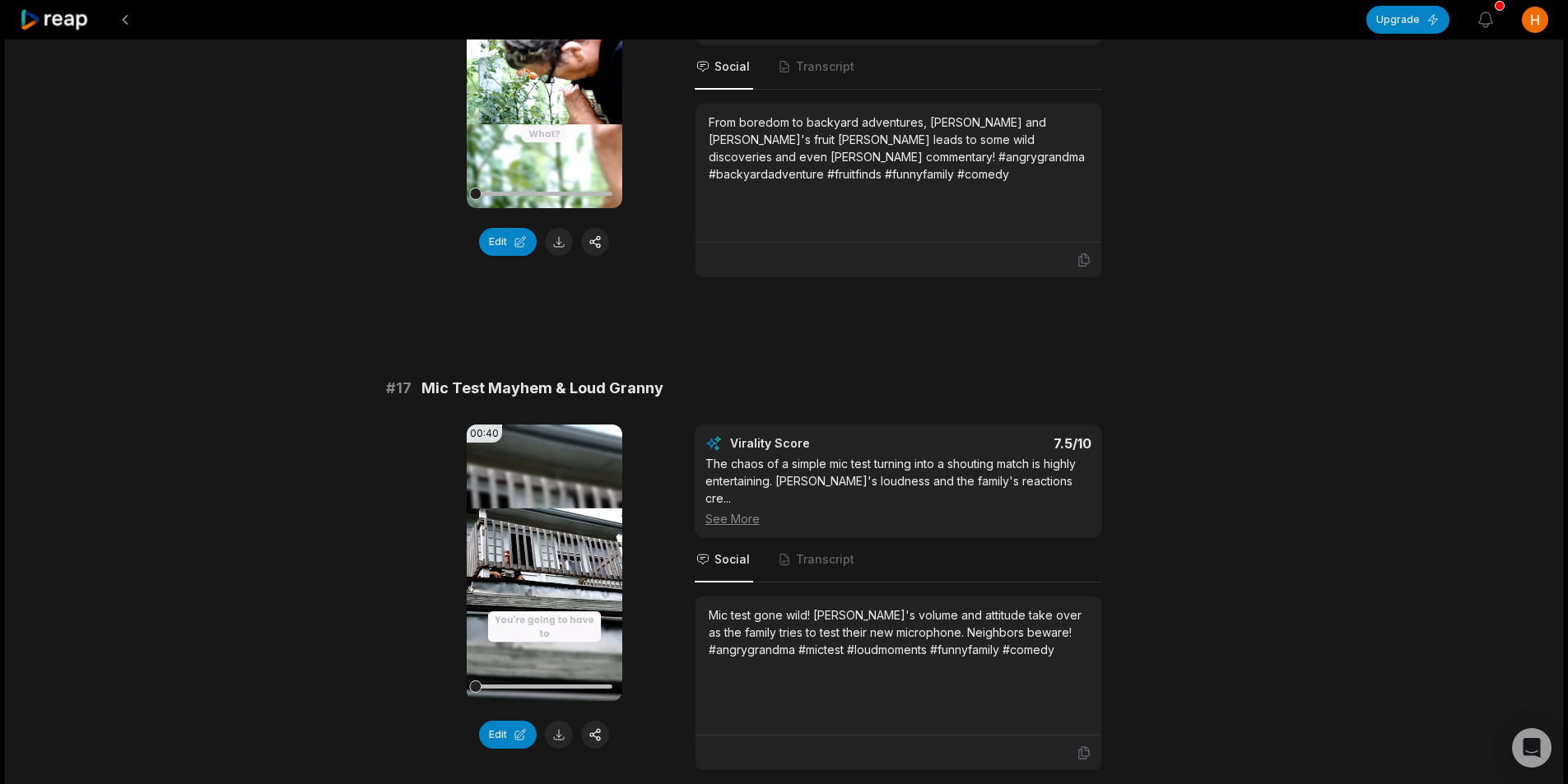
scroll to position [2797, 0]
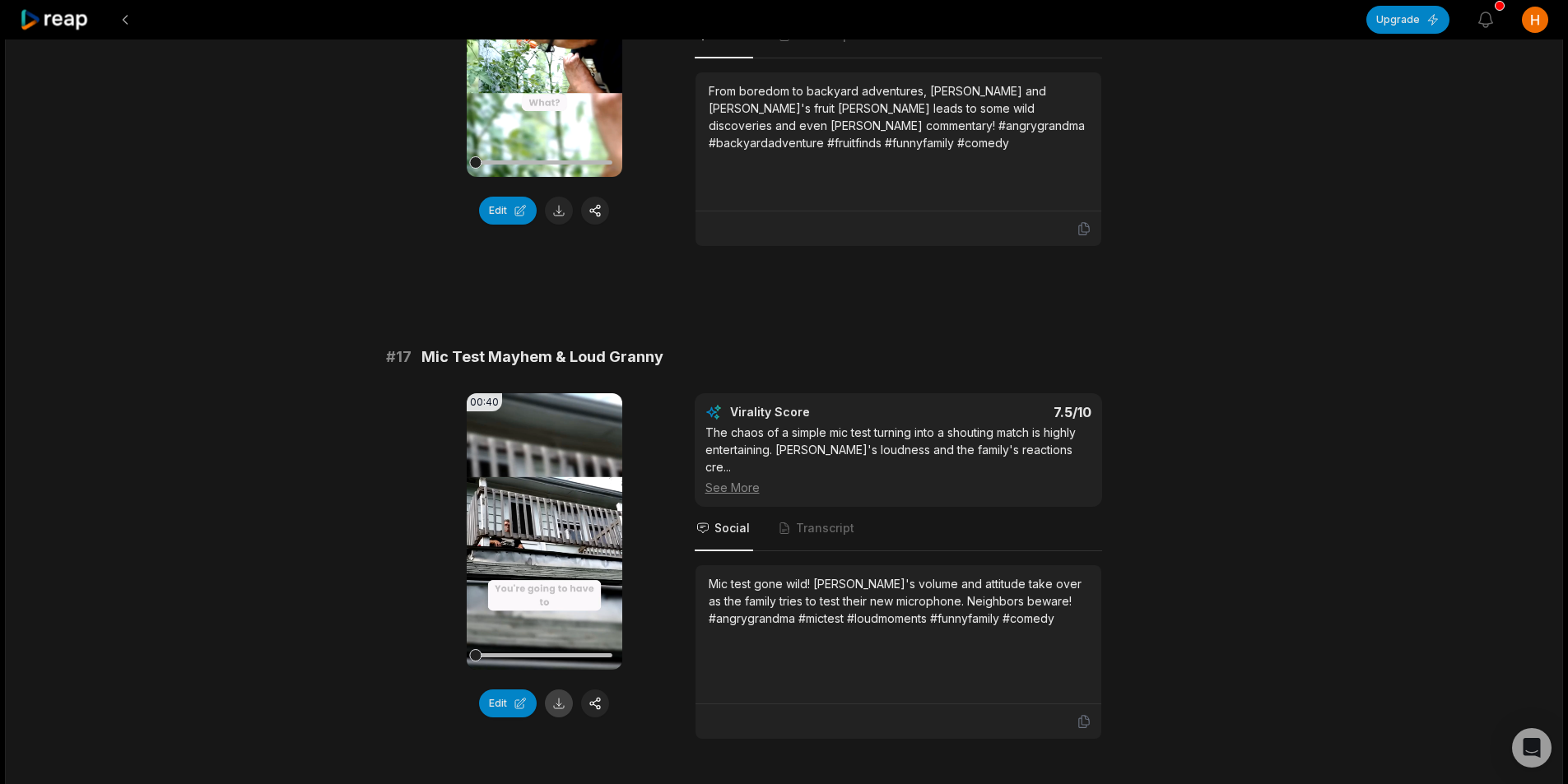
click at [568, 690] on button at bounding box center [558, 703] width 28 height 28
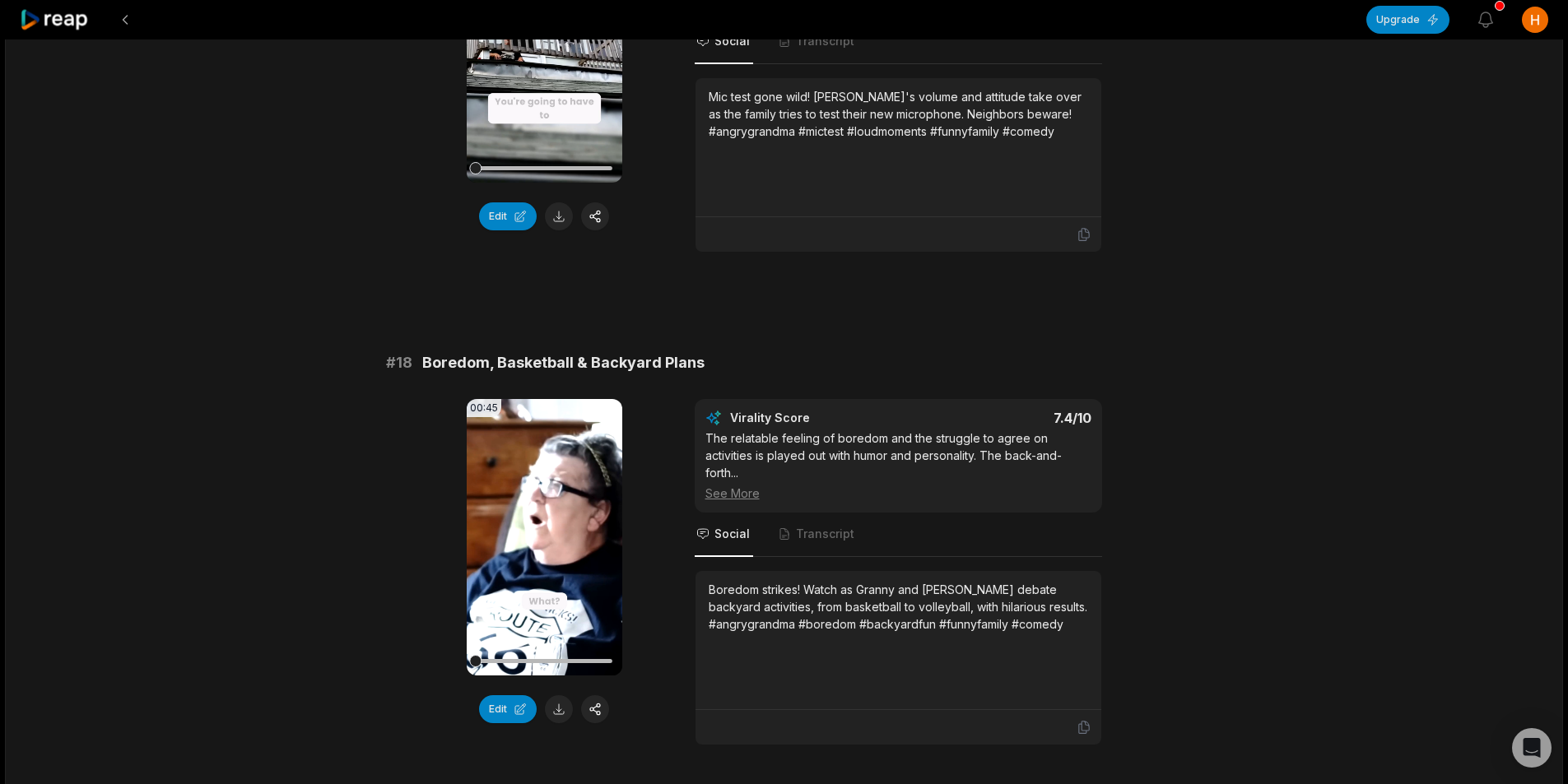
scroll to position [3291, 0]
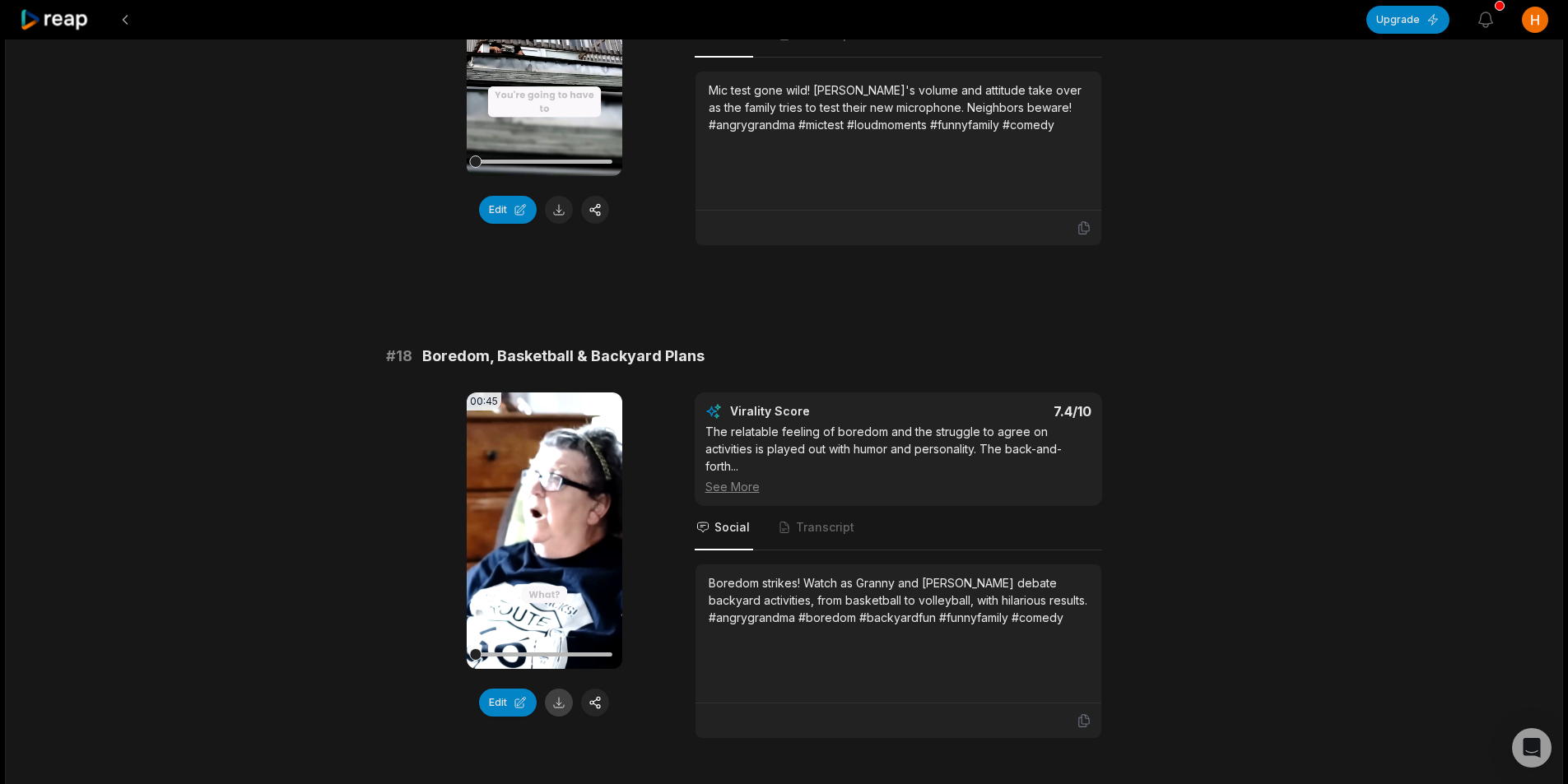
click at [568, 689] on button at bounding box center [558, 702] width 28 height 28
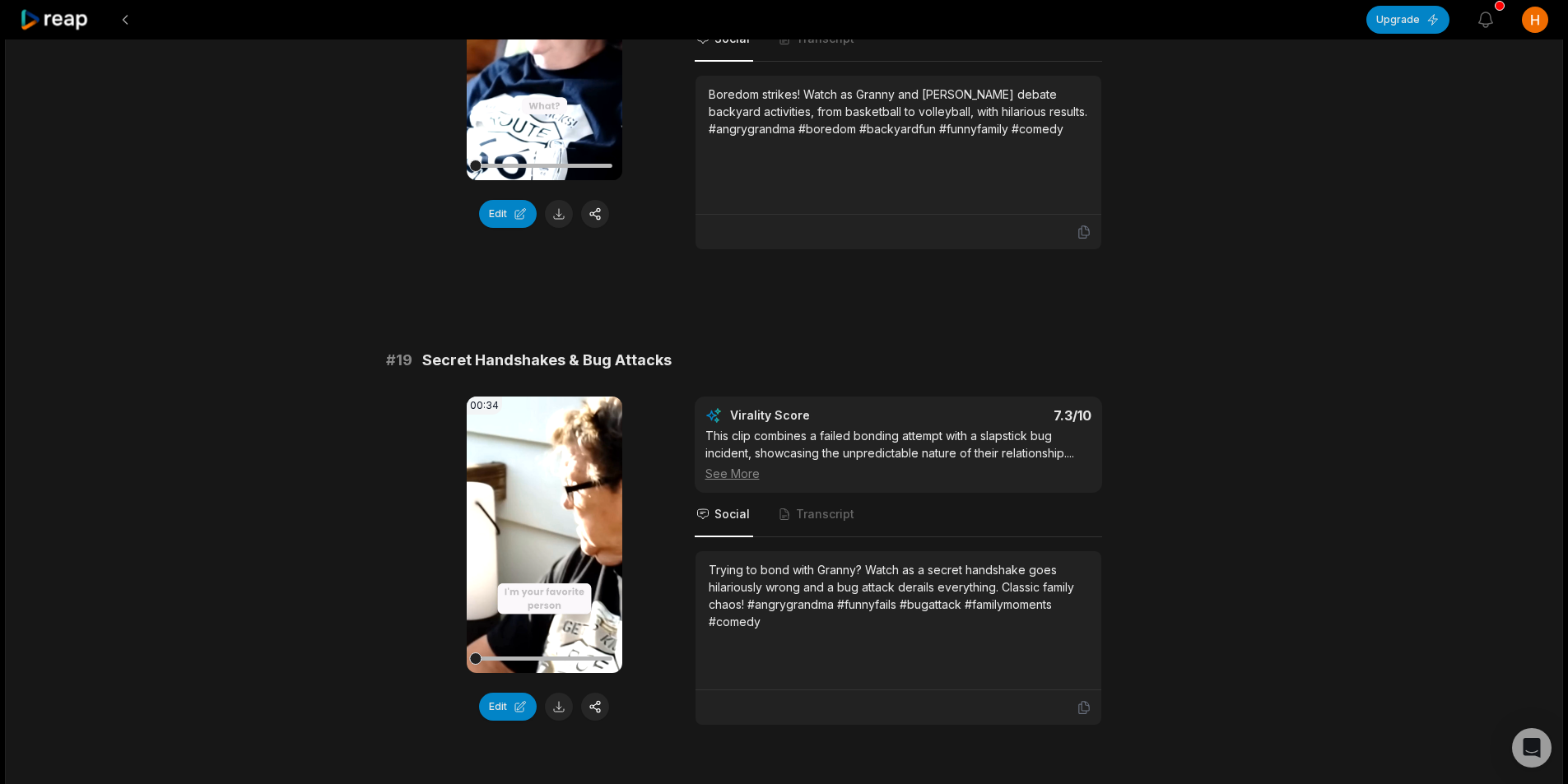
scroll to position [3784, 0]
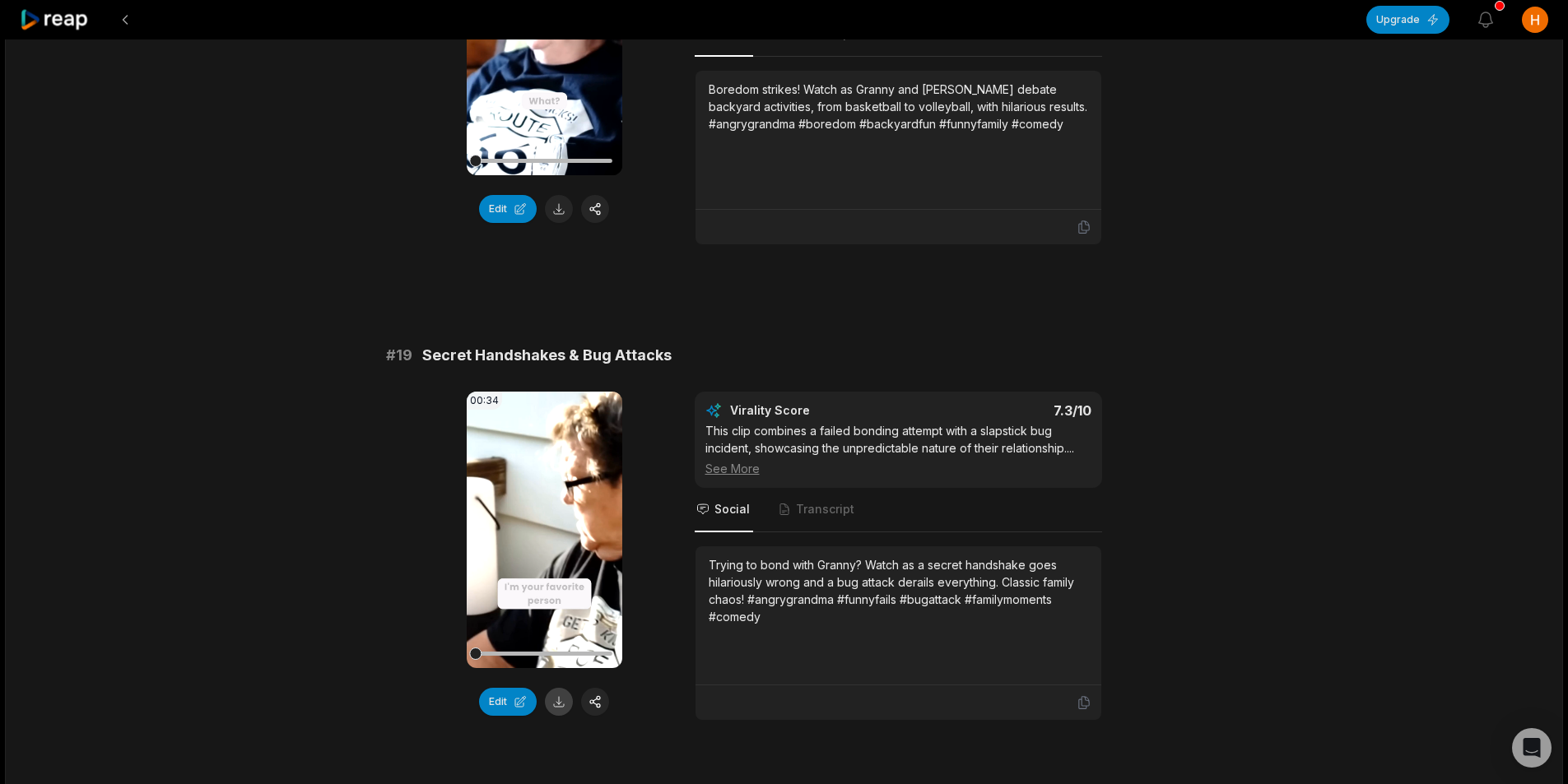
click at [558, 688] on button at bounding box center [558, 701] width 28 height 28
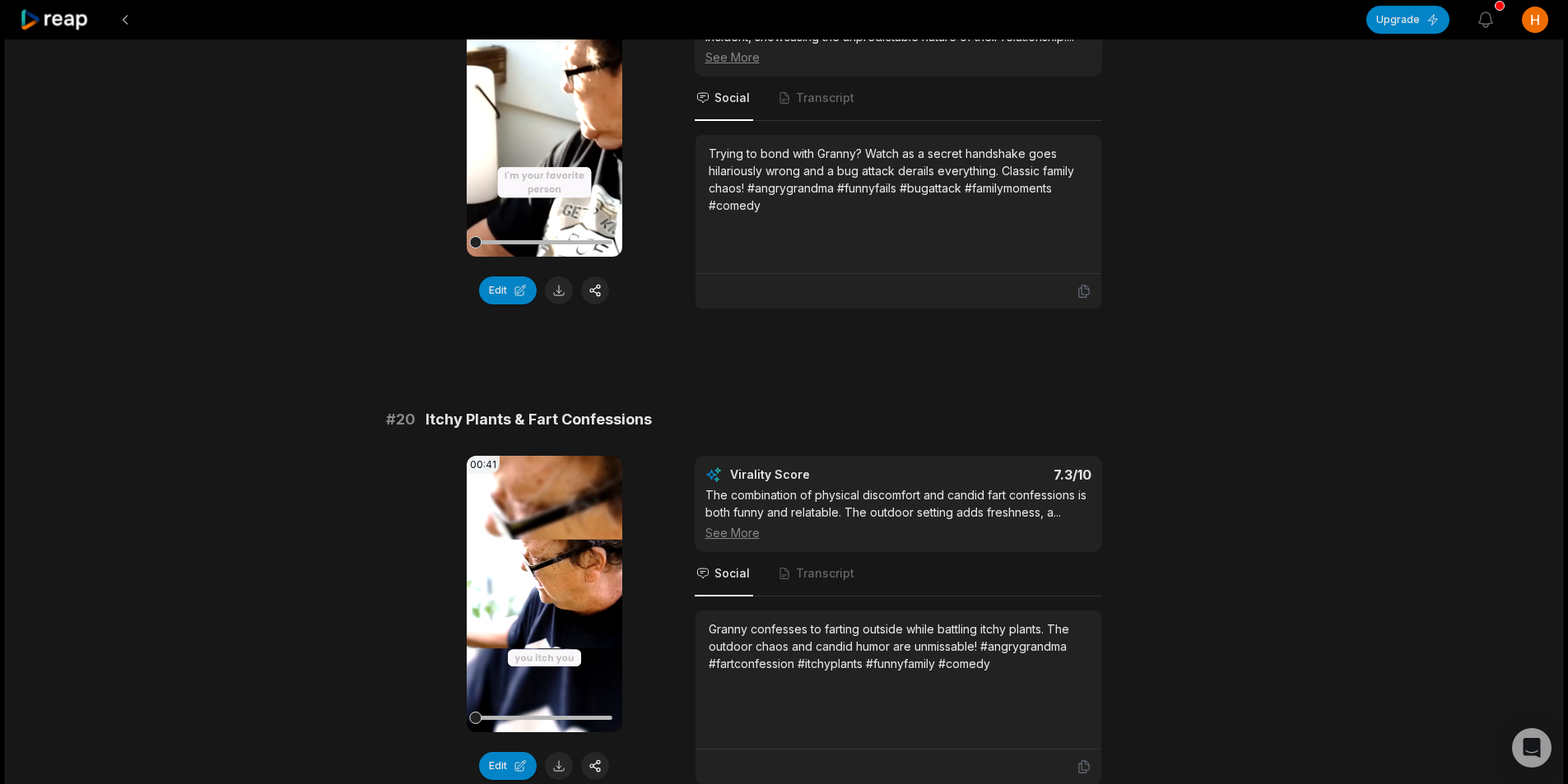
scroll to position [4291, 0]
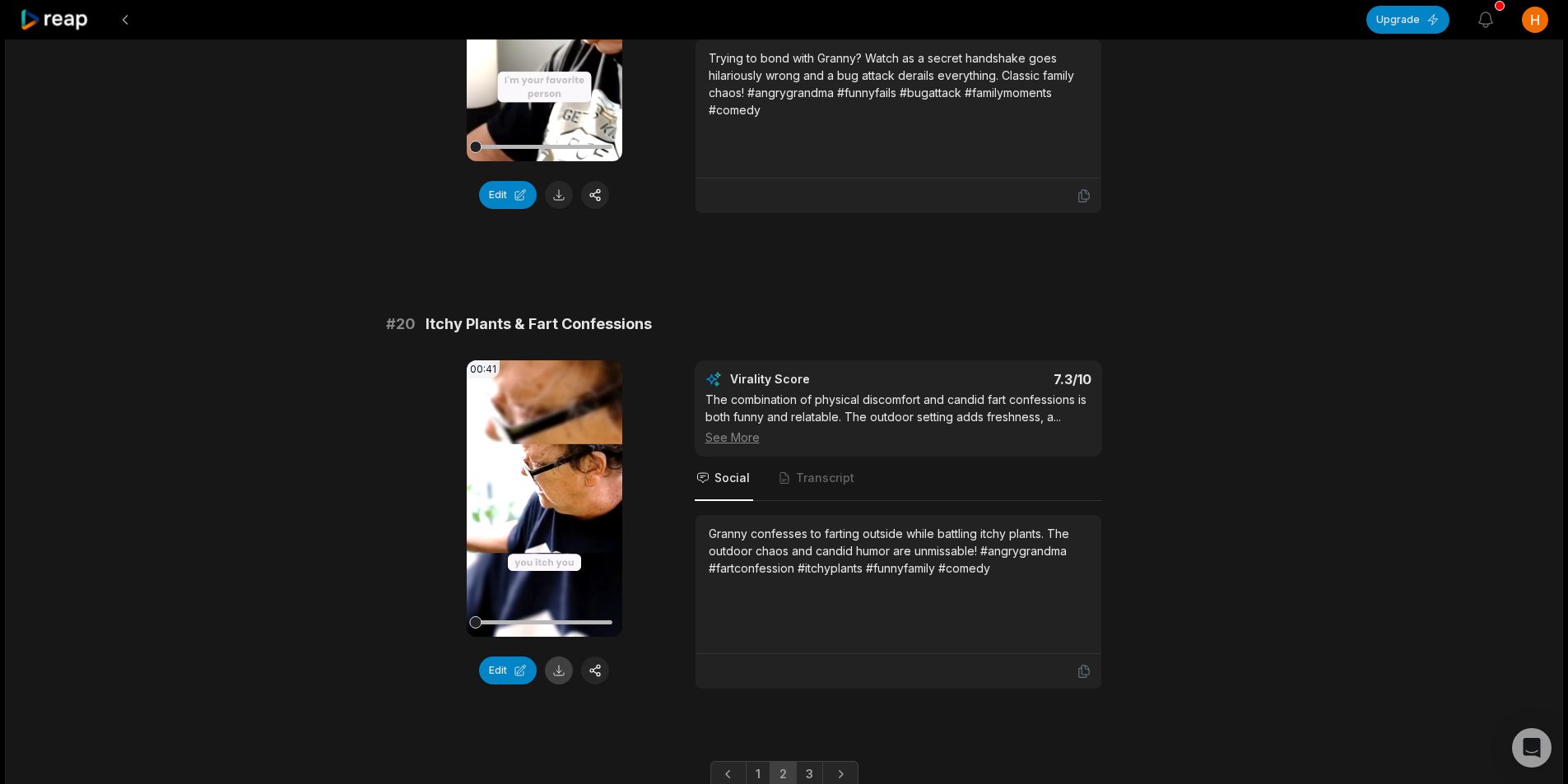
click at [560, 656] on button at bounding box center [558, 670] width 28 height 28
click at [807, 761] on link "3" at bounding box center [810, 774] width 28 height 27
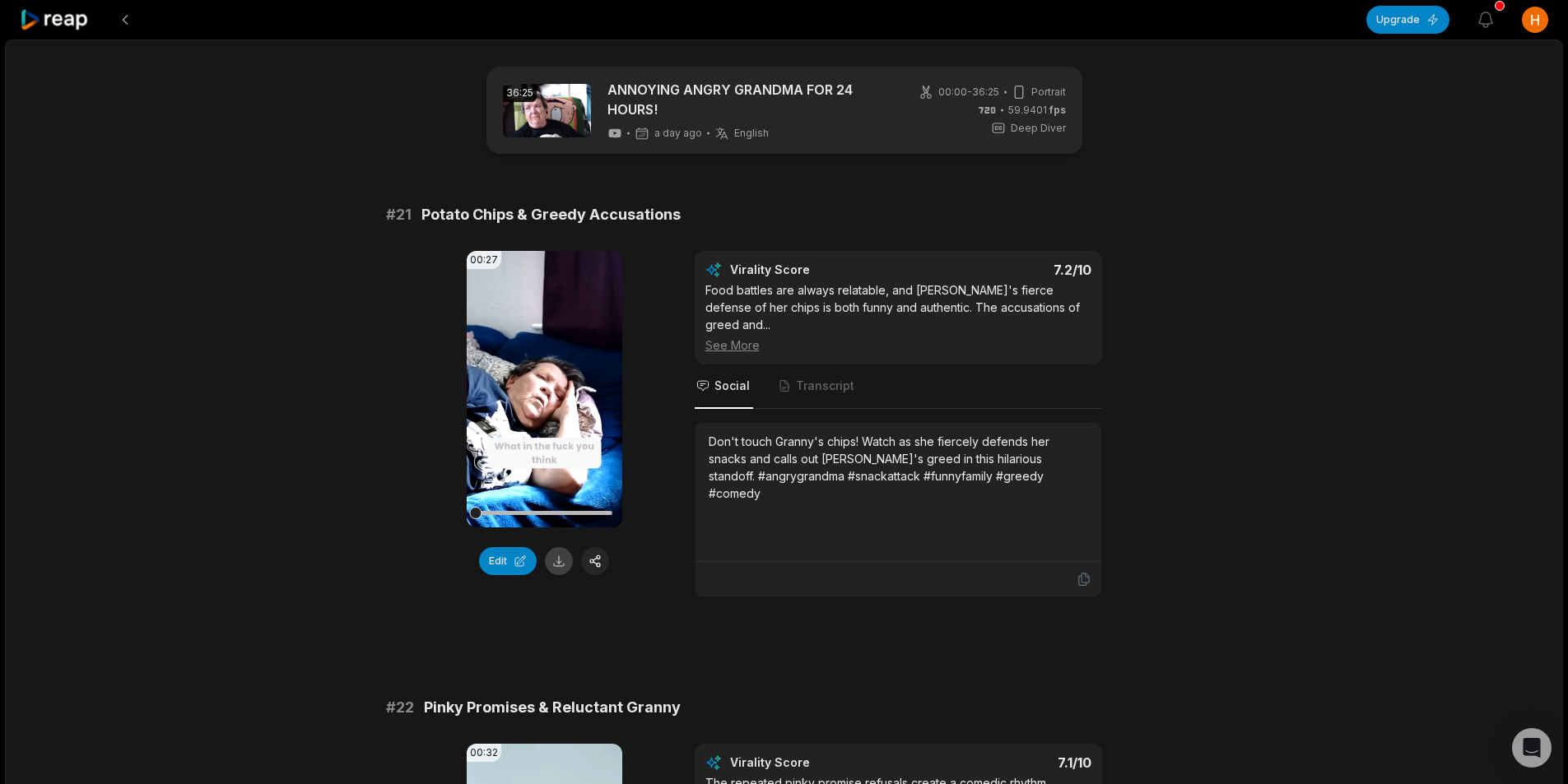
click at [562, 564] on button at bounding box center [558, 561] width 28 height 28
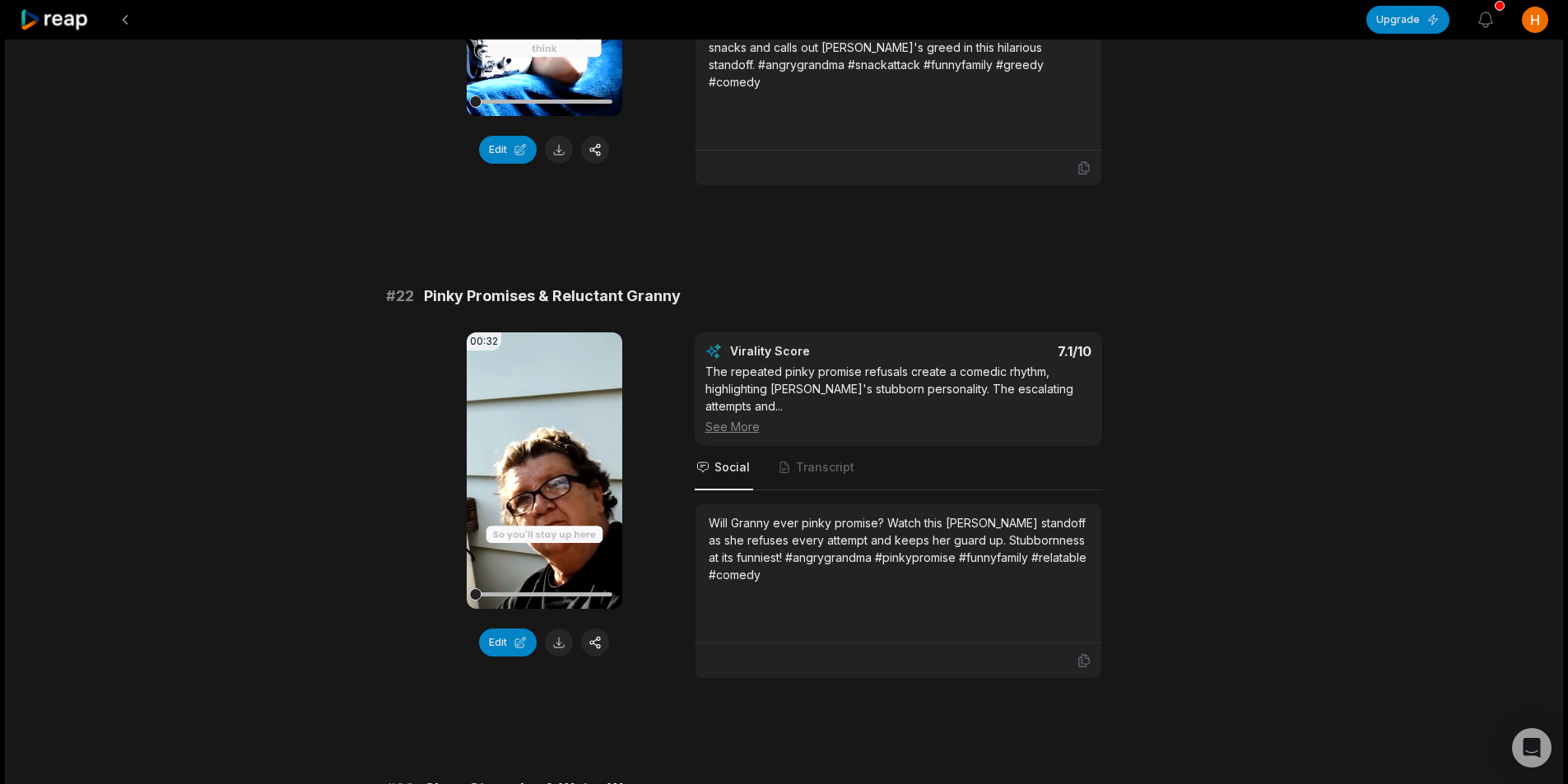
scroll to position [493, 0]
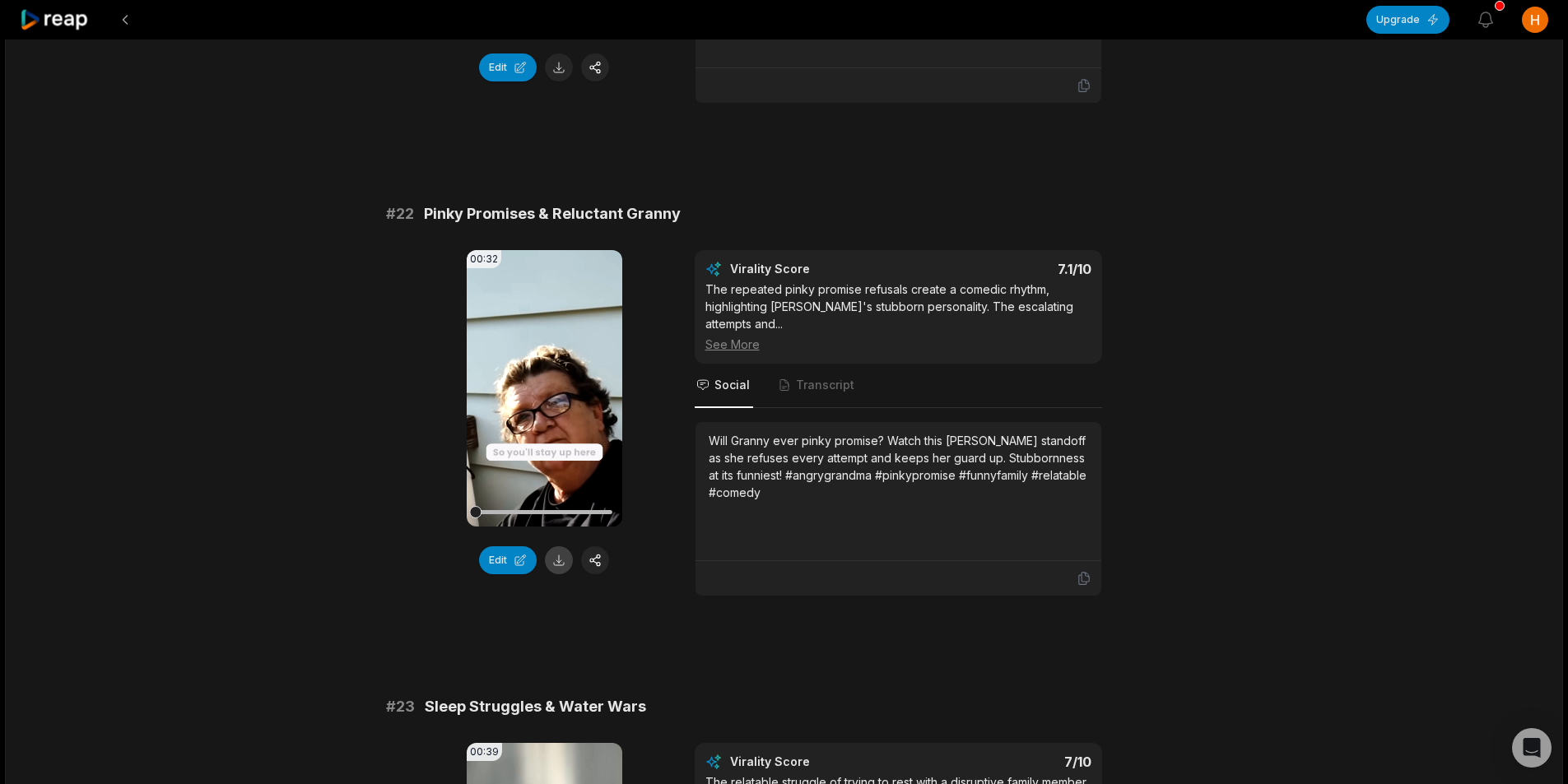
click at [557, 549] on button at bounding box center [558, 560] width 28 height 28
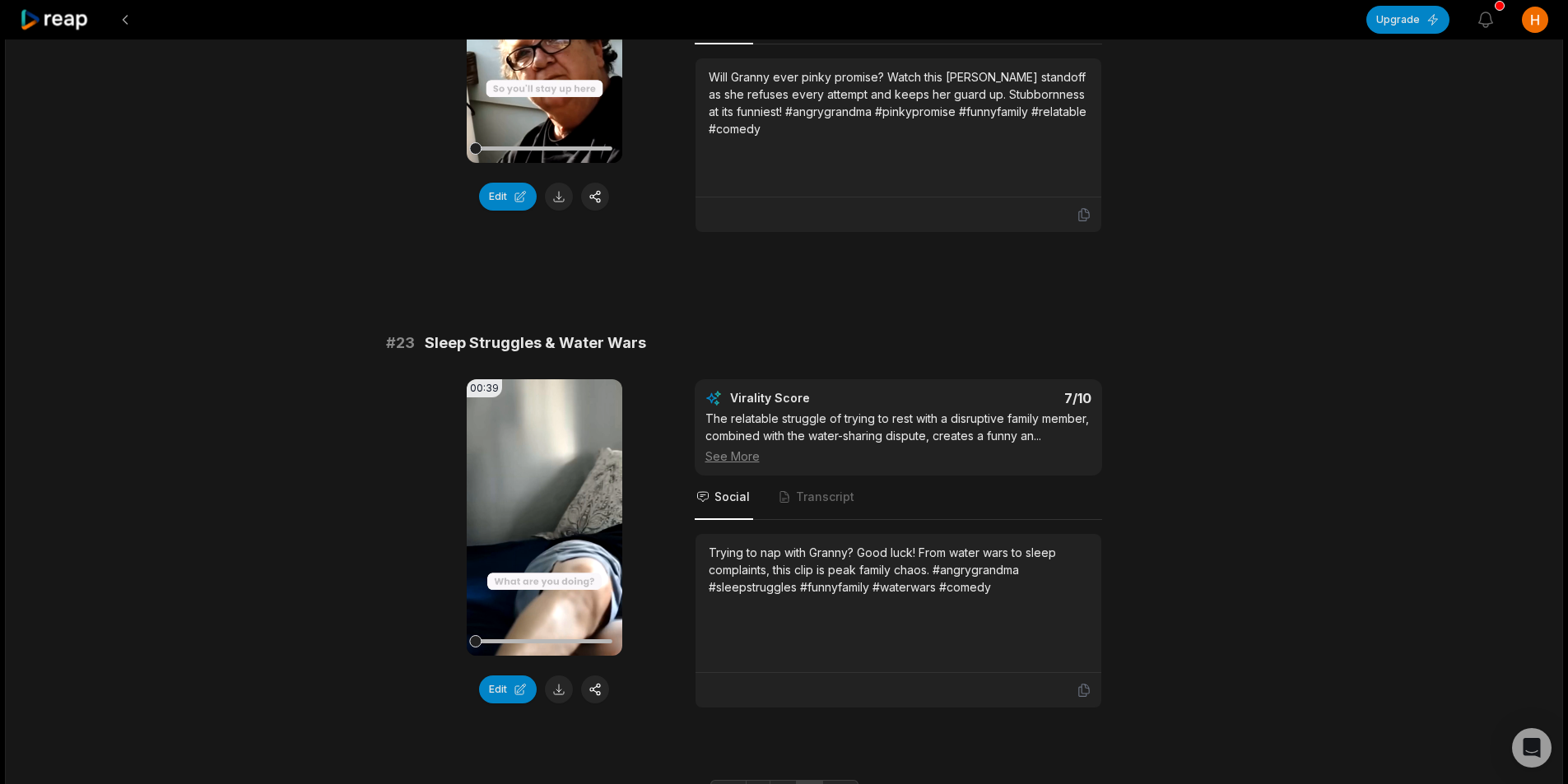
scroll to position [928, 0]
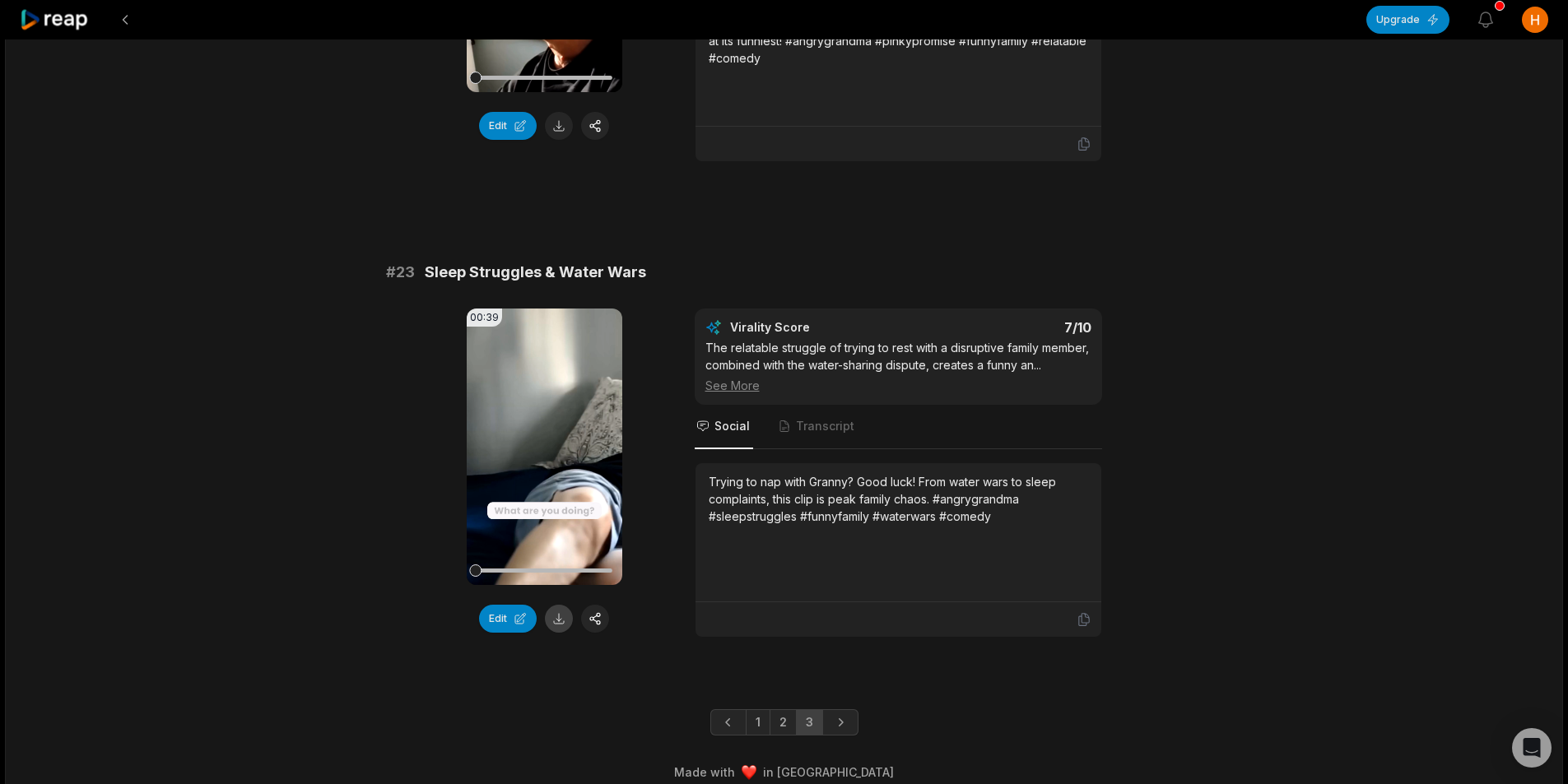
click at [564, 605] on button at bounding box center [558, 619] width 28 height 28
click at [125, 17] on button at bounding box center [125, 20] width 29 height 29
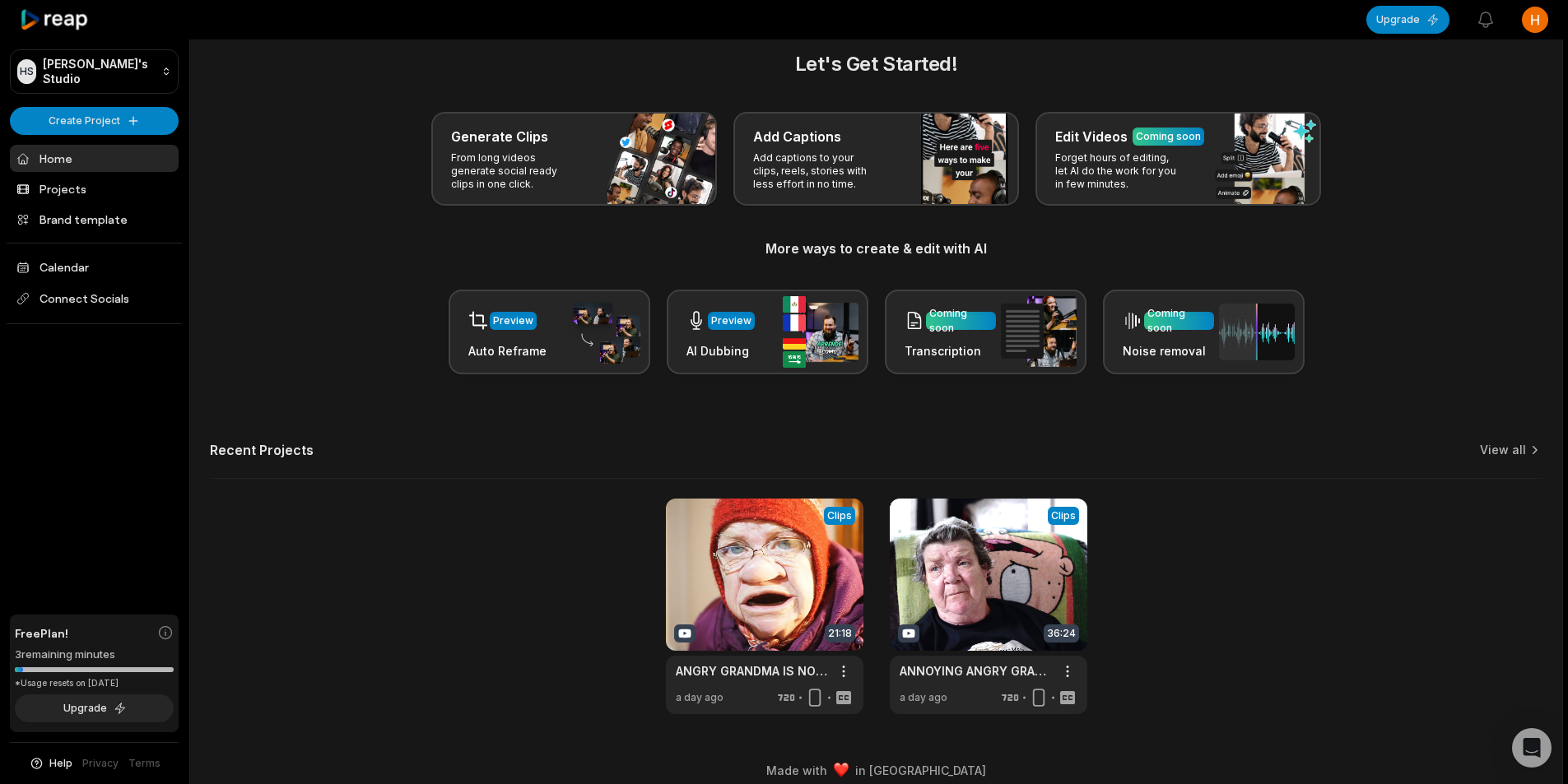
scroll to position [37, 0]
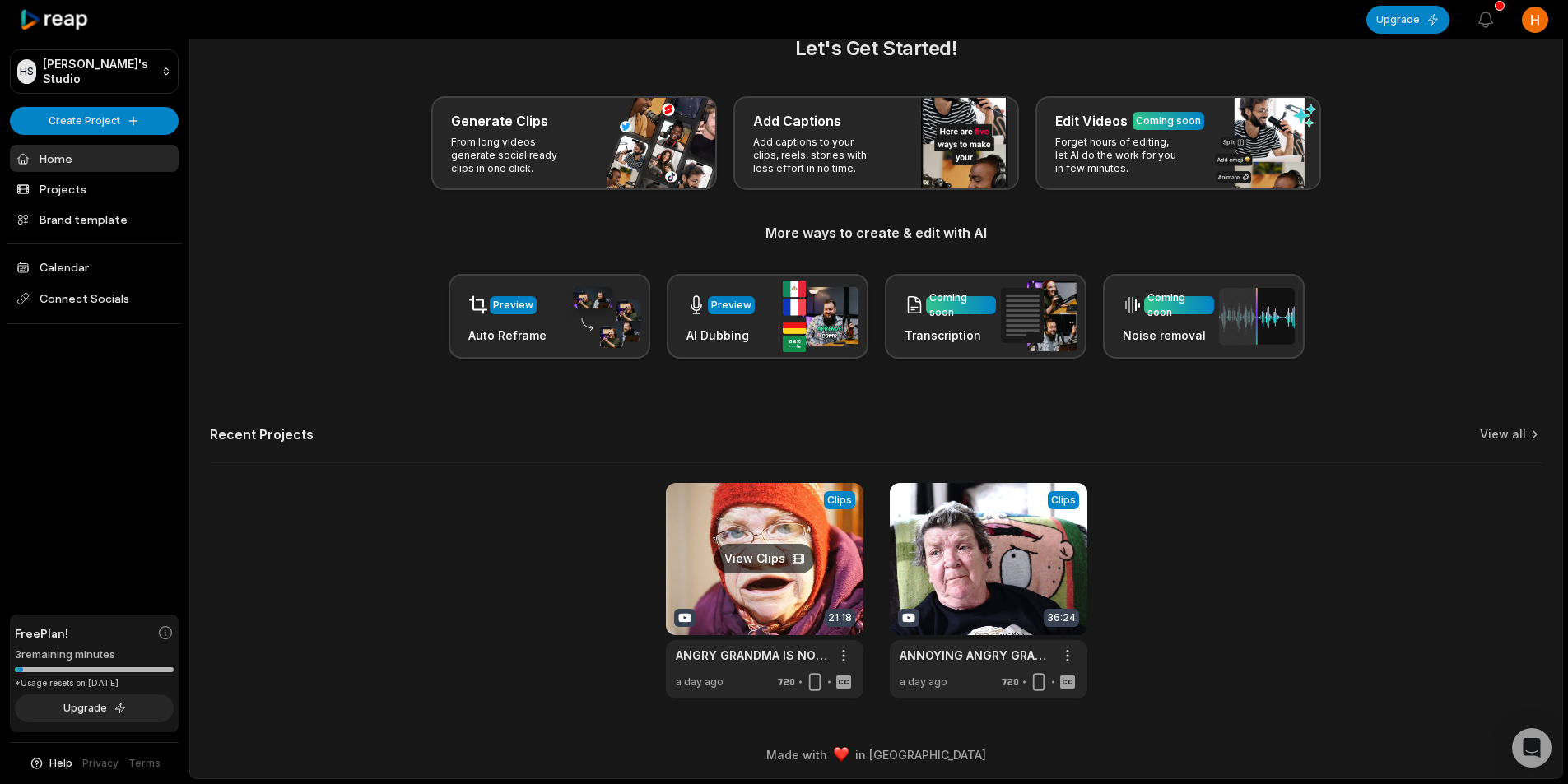
click at [752, 503] on link at bounding box center [764, 590] width 198 height 215
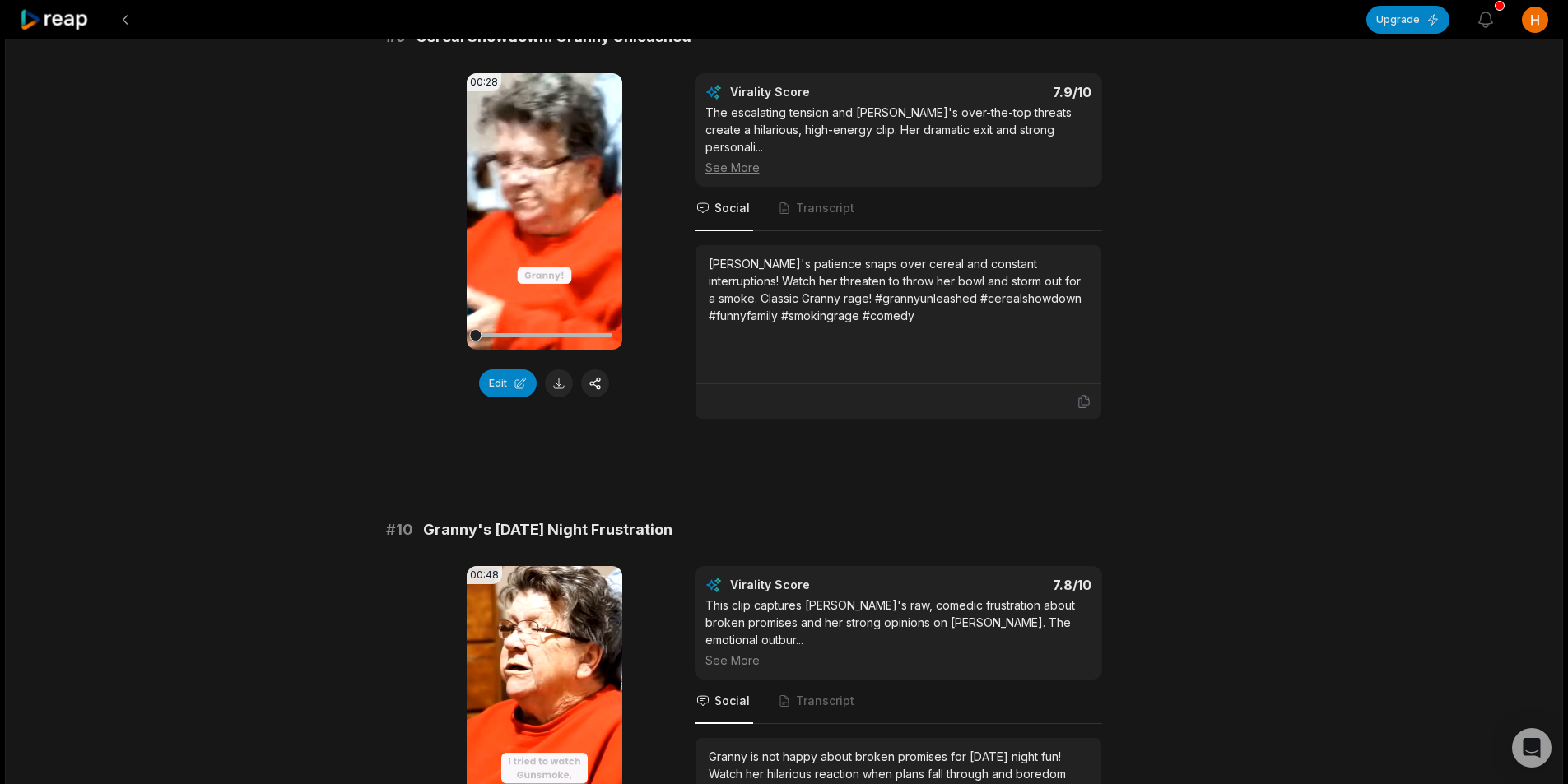
scroll to position [4114, 0]
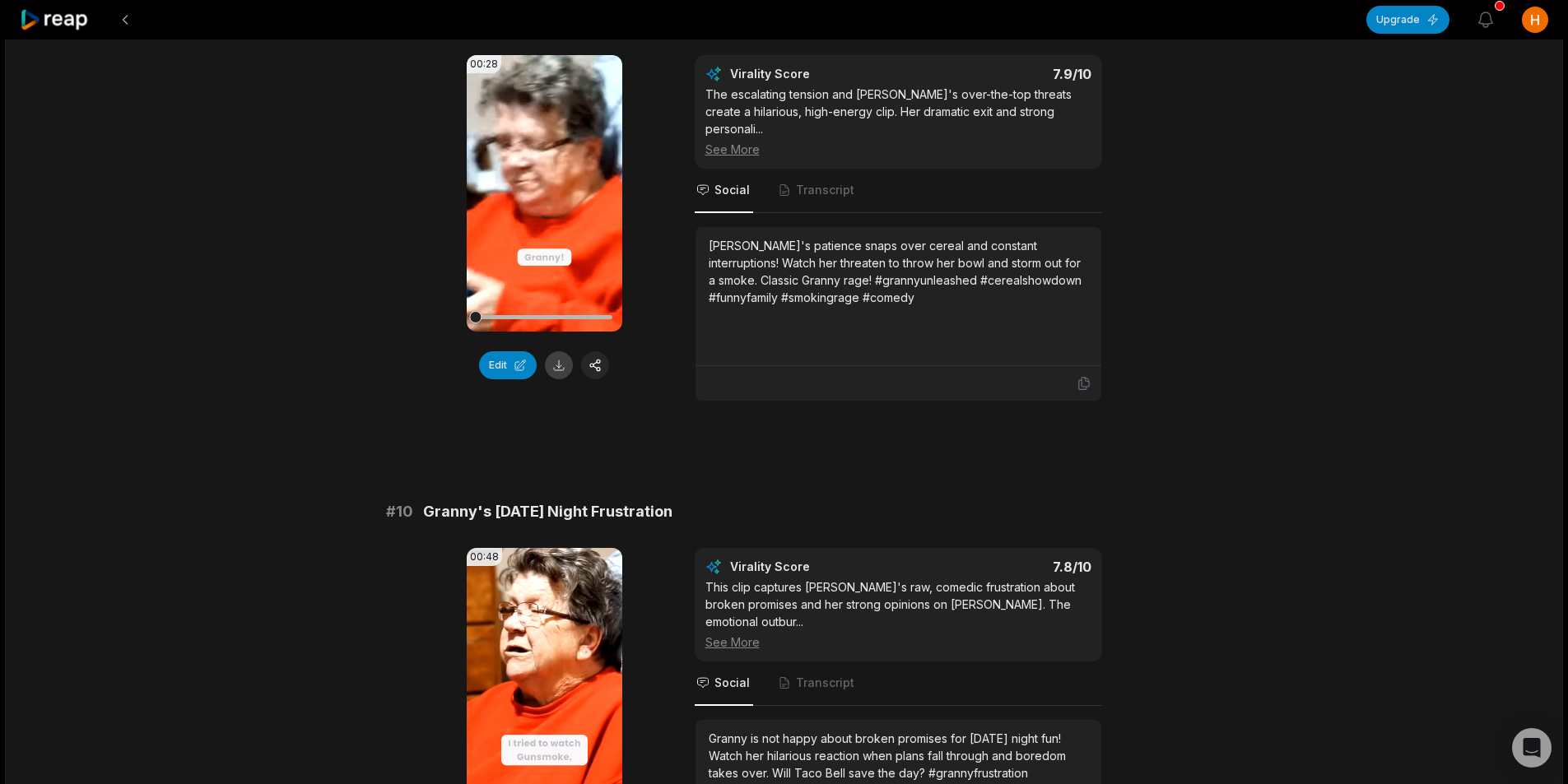
click at [558, 352] on button at bounding box center [558, 365] width 28 height 28
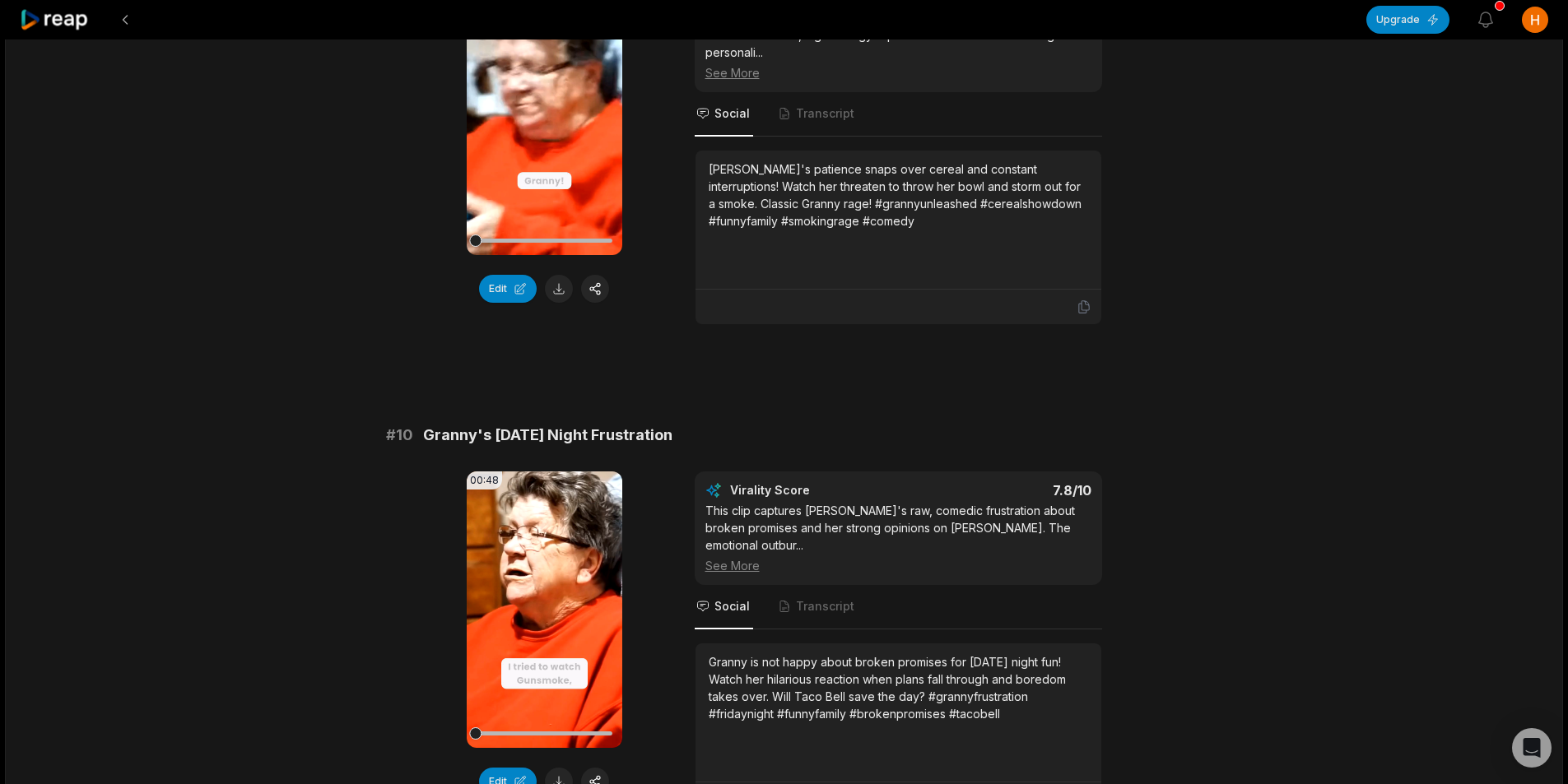
scroll to position [4301, 0]
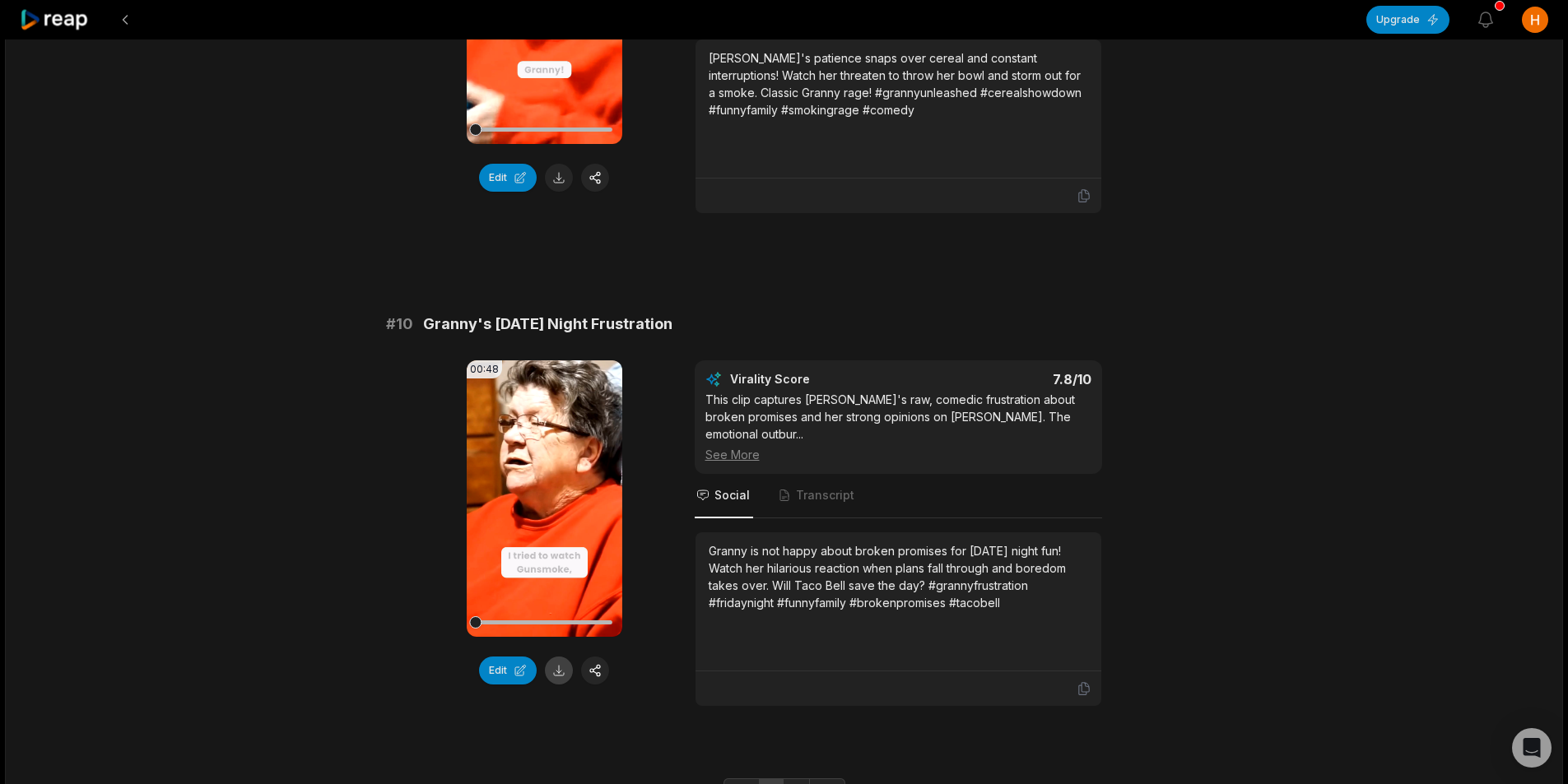
click at [559, 656] on button at bounding box center [558, 670] width 28 height 28
click at [797, 778] on link "2" at bounding box center [796, 791] width 28 height 27
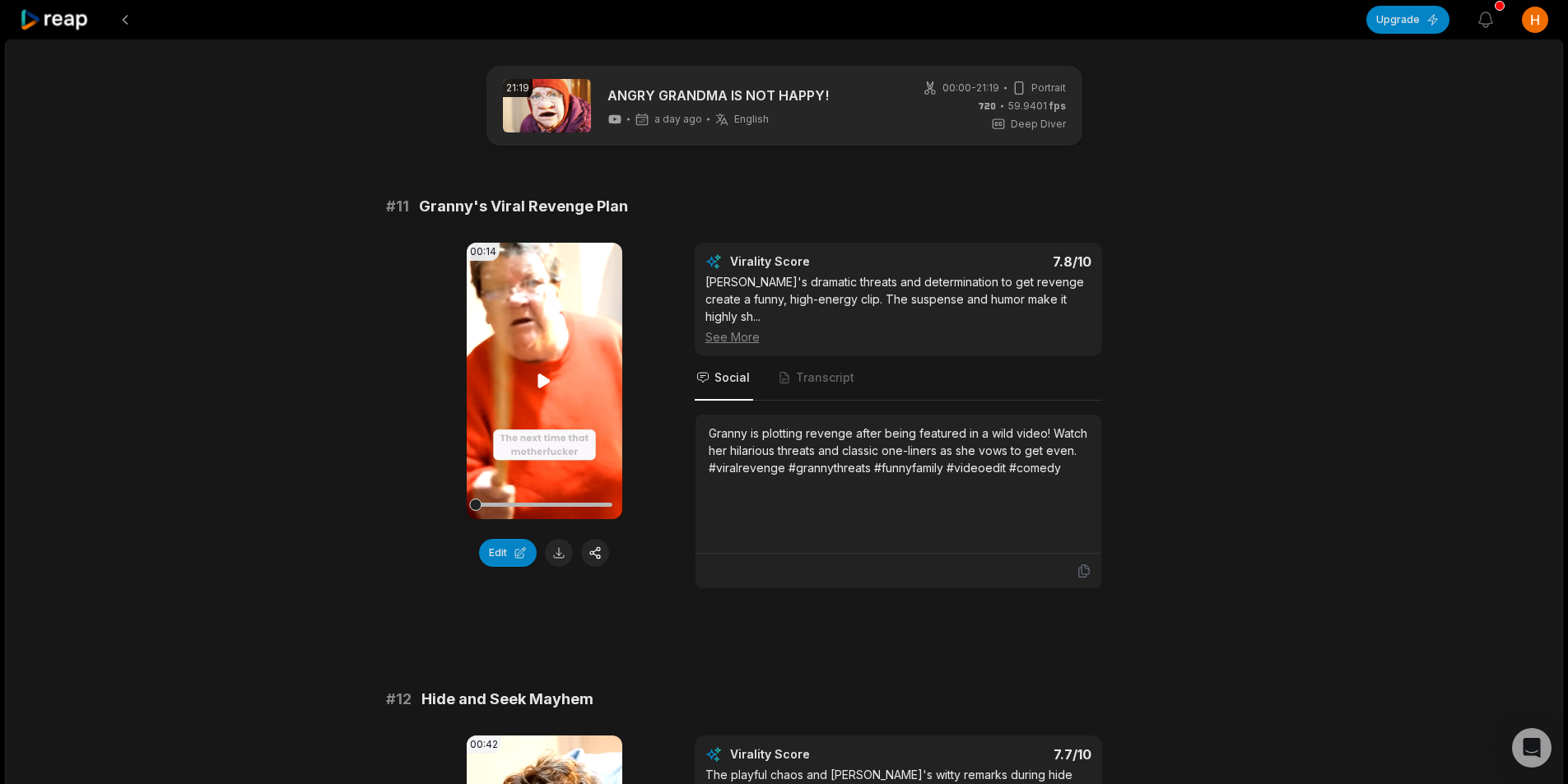
scroll to position [52, 0]
